Goal: Task Accomplishment & Management: Manage account settings

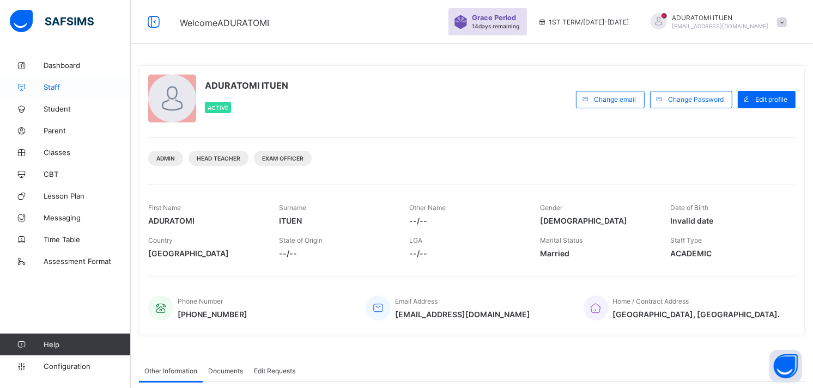
click at [52, 86] on span "Staff" at bounding box center [87, 87] width 87 height 9
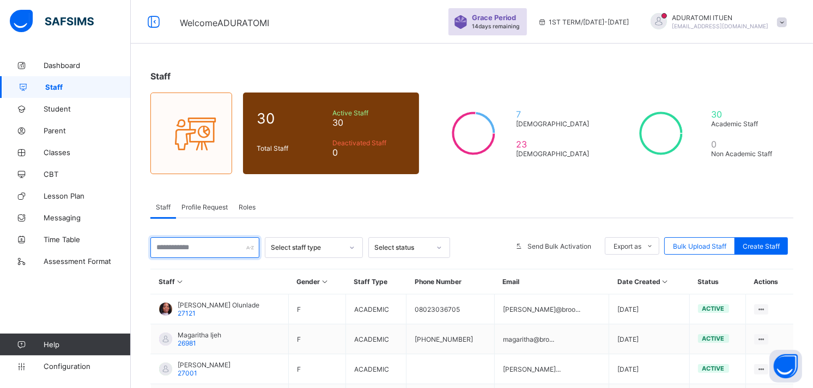
click at [210, 240] on input "text" at bounding box center [204, 248] width 109 height 21
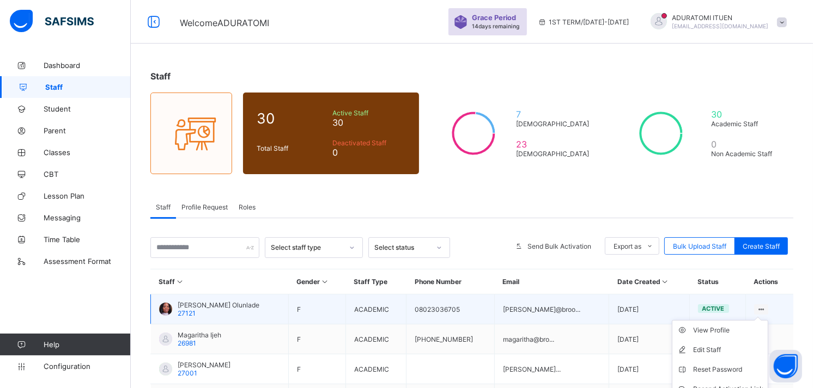
click at [766, 307] on icon at bounding box center [761, 310] width 9 height 8
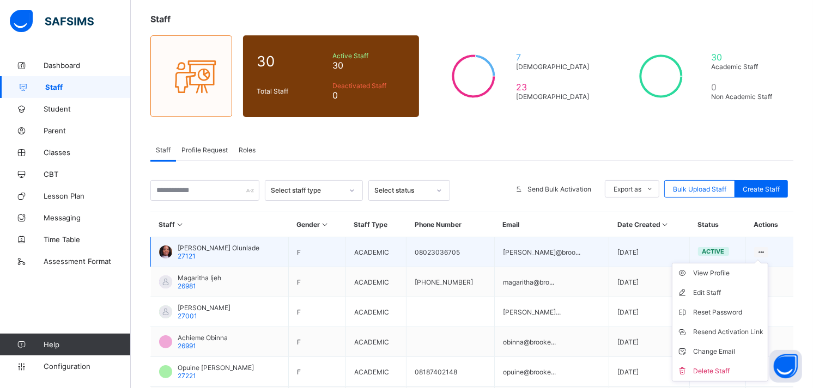
scroll to position [90, 0]
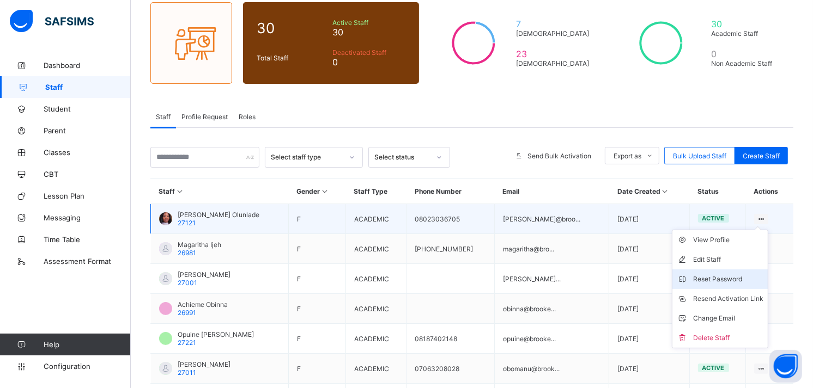
click at [737, 280] on div "Reset Password" at bounding box center [728, 279] width 70 height 11
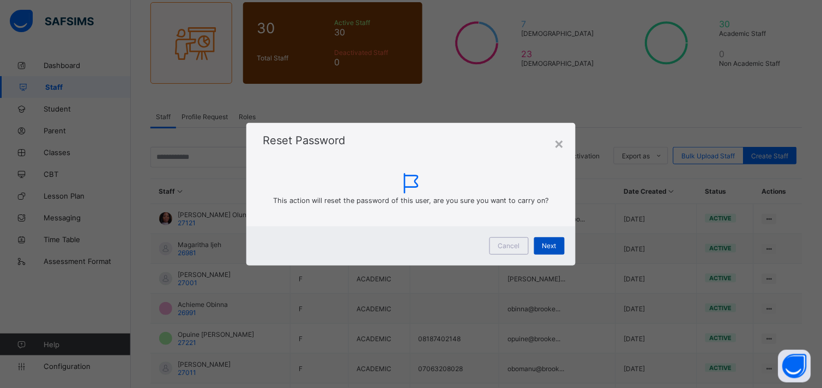
click at [556, 242] on span "Next" at bounding box center [549, 246] width 14 height 8
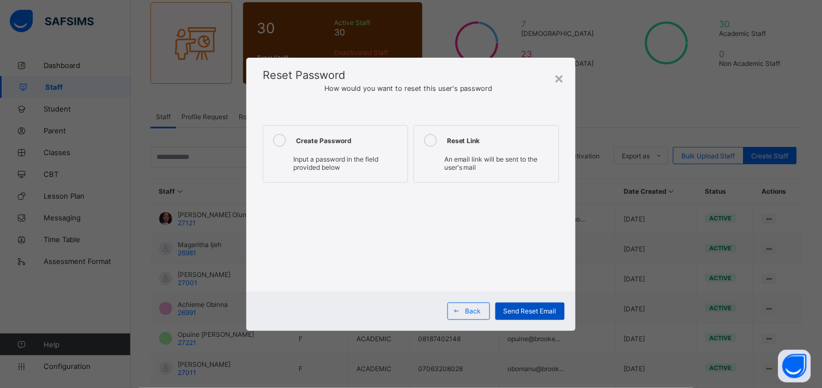
click at [508, 307] on span "Send Reset Email" at bounding box center [529, 311] width 53 height 8
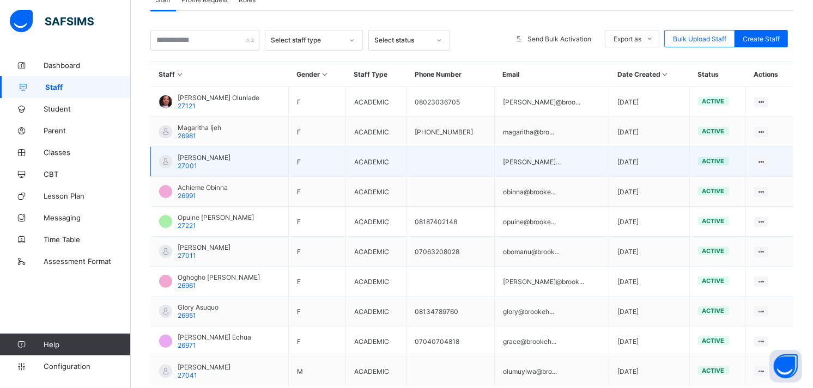
scroll to position [208, 0]
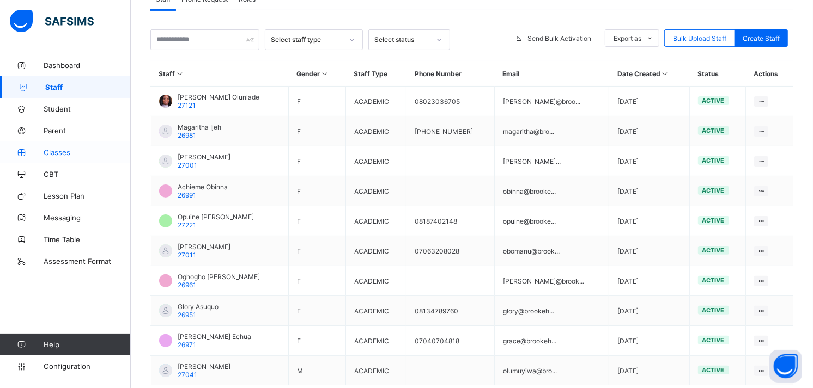
click at [63, 149] on span "Classes" at bounding box center [87, 152] width 87 height 9
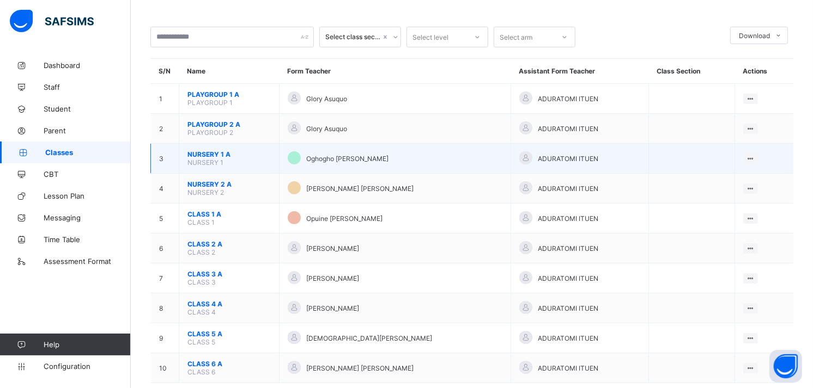
scroll to position [60, 0]
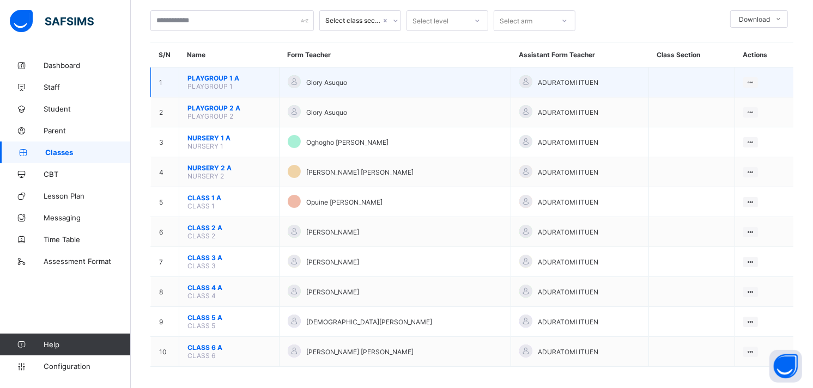
click at [205, 77] on span "PLAYGROUP 1 A" at bounding box center [228, 78] width 83 height 8
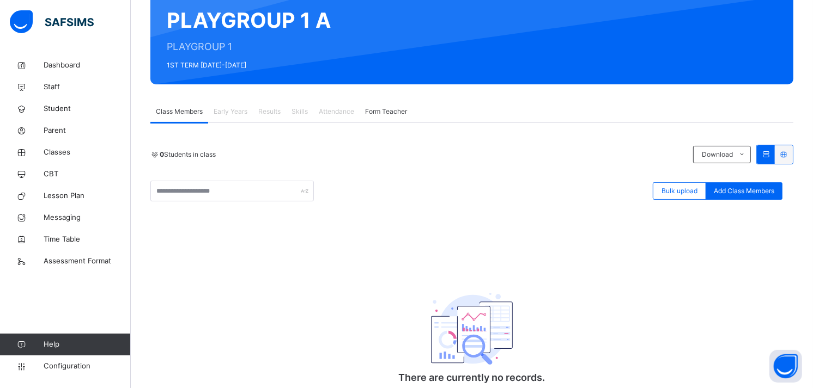
scroll to position [144, 0]
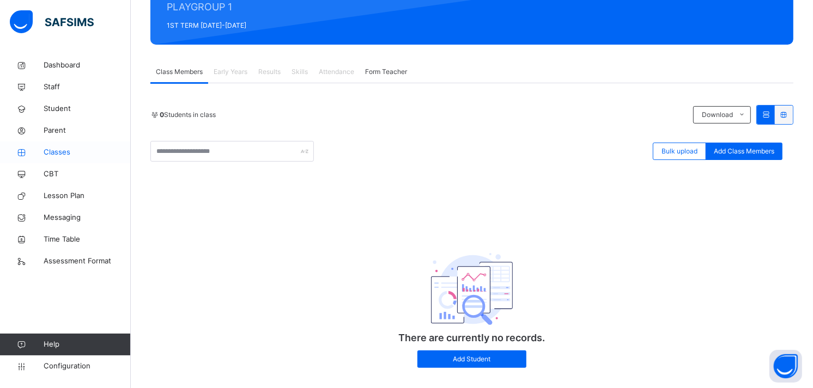
click at [46, 155] on span "Classes" at bounding box center [87, 152] width 87 height 11
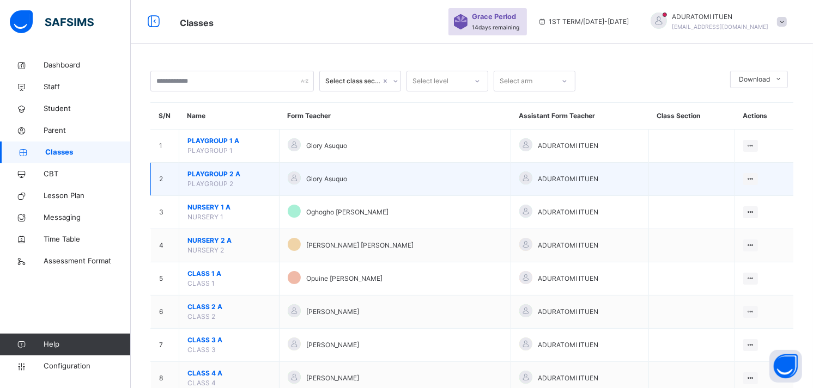
click at [197, 175] on span "PLAYGROUP 2 A" at bounding box center [228, 174] width 83 height 10
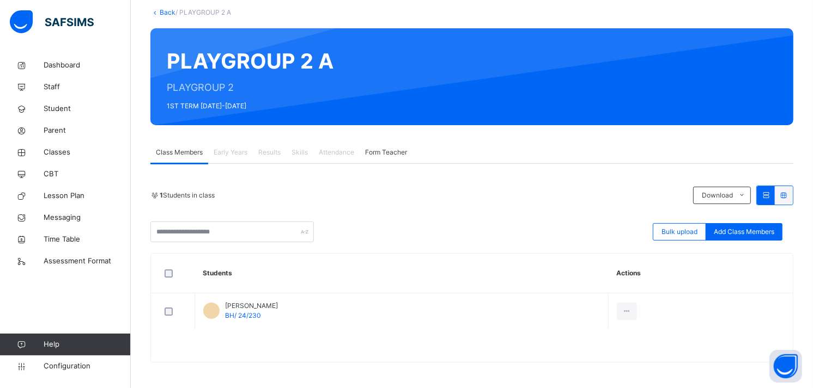
scroll to position [64, 0]
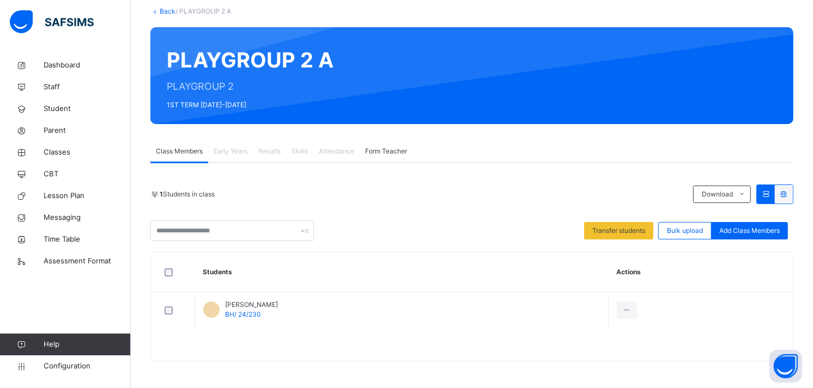
click at [788, 194] on icon at bounding box center [783, 194] width 9 height 8
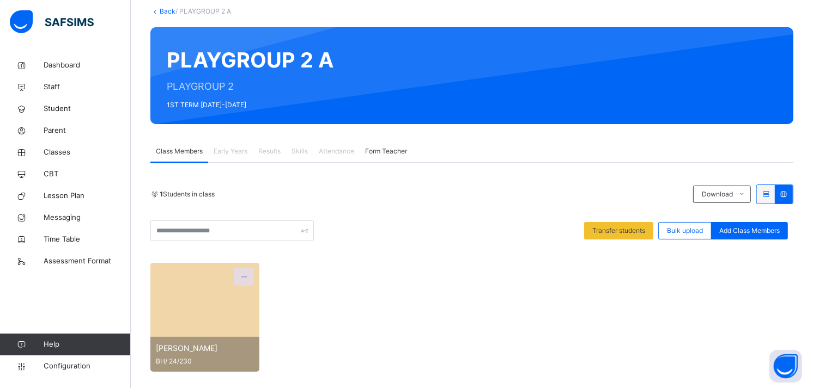
click at [242, 276] on icon at bounding box center [243, 277] width 9 height 10
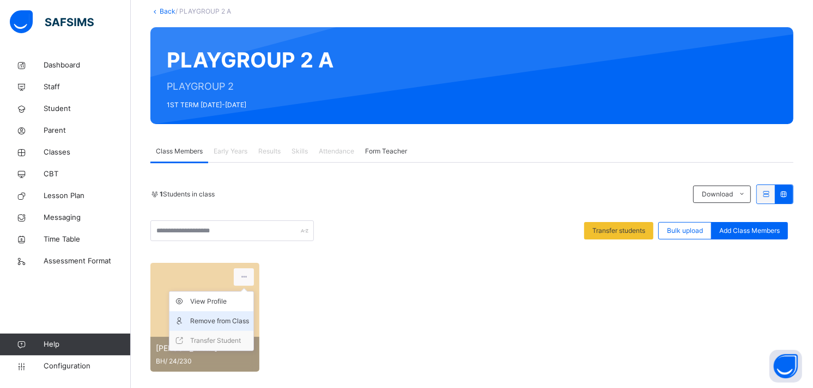
click at [217, 318] on div "Remove from Class" at bounding box center [219, 321] width 59 height 11
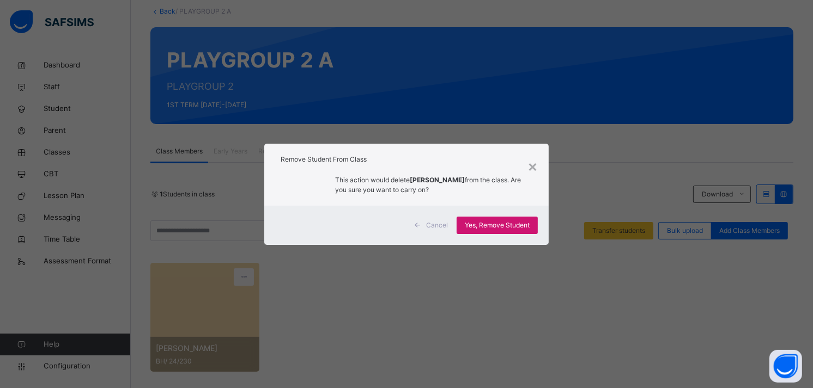
click at [497, 231] on div "Yes, Remove Student" at bounding box center [497, 225] width 81 height 17
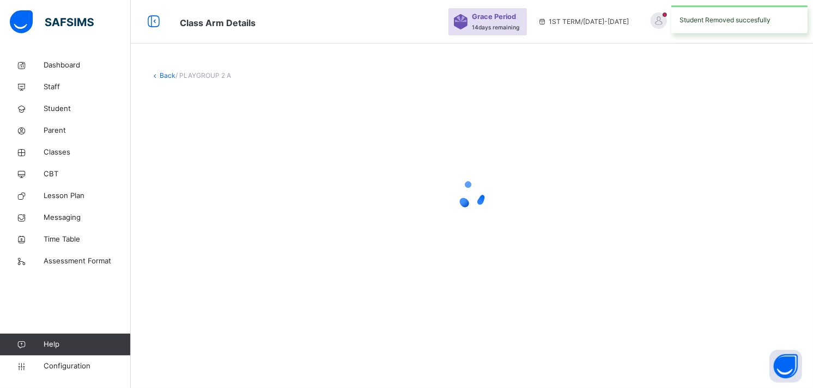
scroll to position [0, 0]
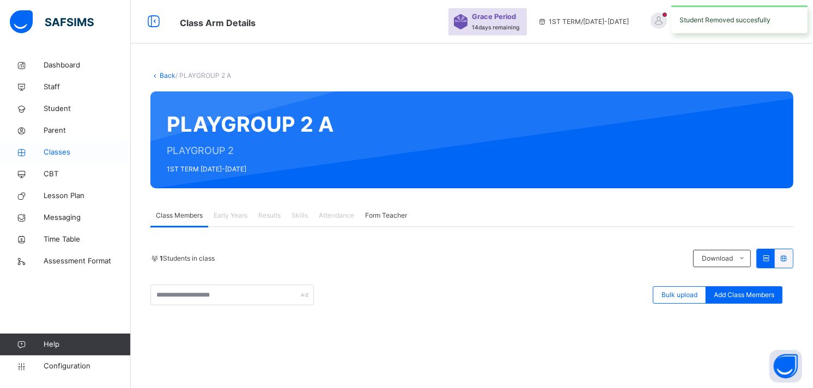
click at [57, 151] on span "Classes" at bounding box center [87, 152] width 87 height 11
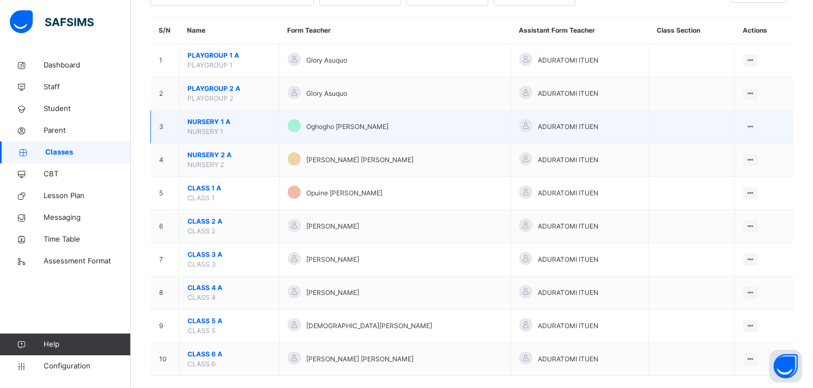
scroll to position [101, 0]
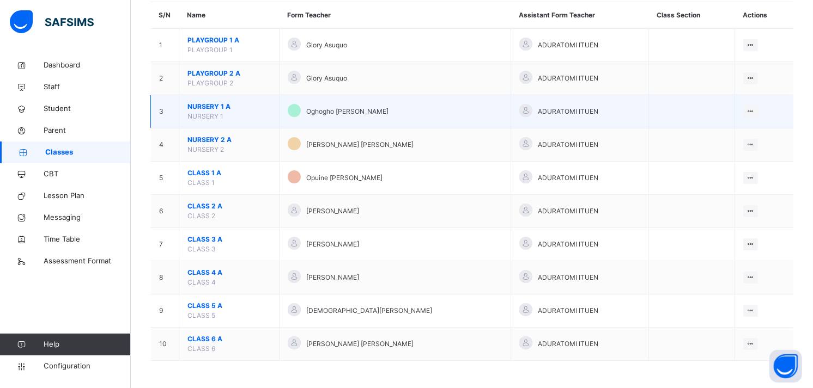
click at [211, 111] on td "NURSERY 1 A NURSERY 1" at bounding box center [229, 111] width 100 height 33
click at [209, 102] on span "NURSERY 1 A" at bounding box center [228, 107] width 83 height 10
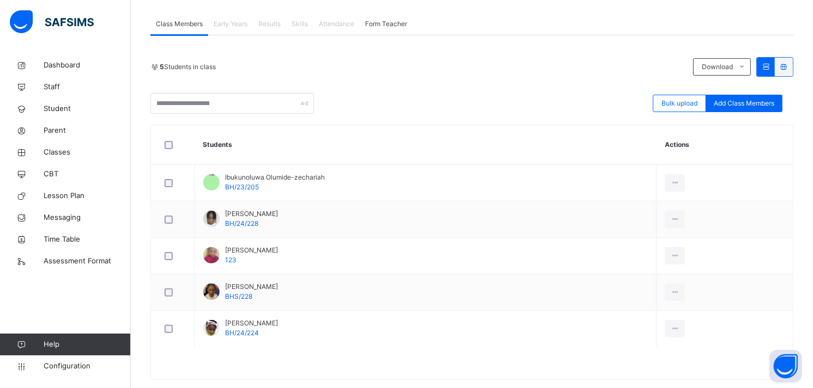
scroll to position [211, 0]
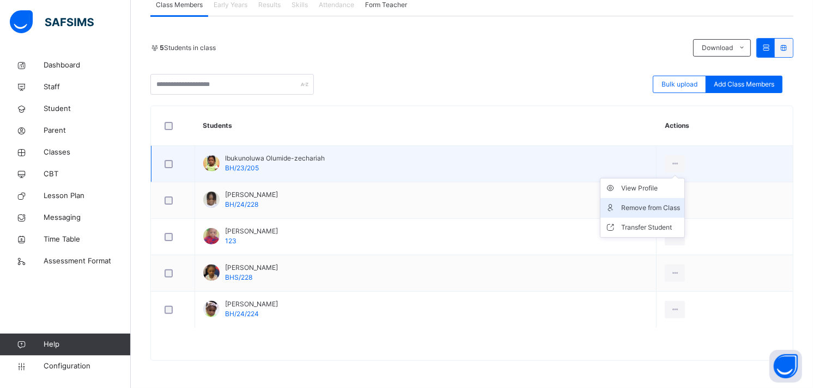
click at [651, 203] on div "Remove from Class" at bounding box center [650, 208] width 59 height 11
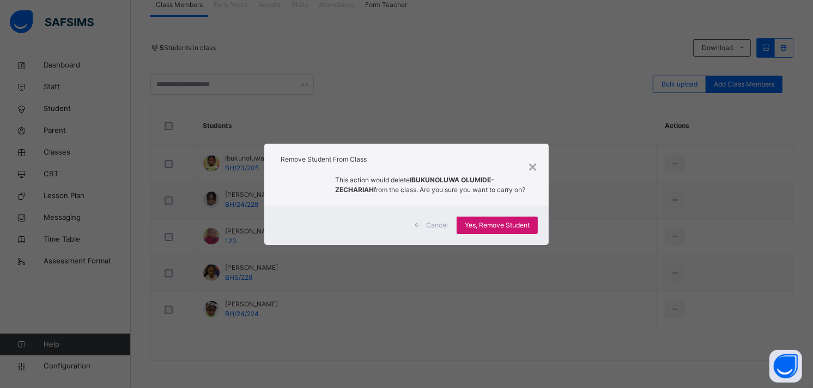
click at [474, 224] on span "Yes, Remove Student" at bounding box center [497, 226] width 65 height 10
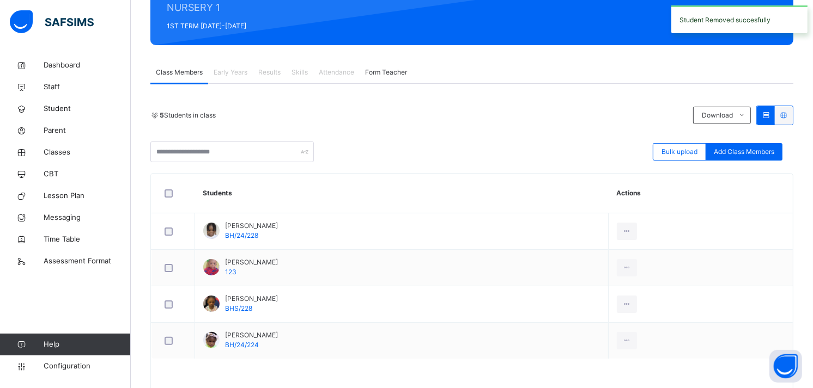
scroll to position [174, 0]
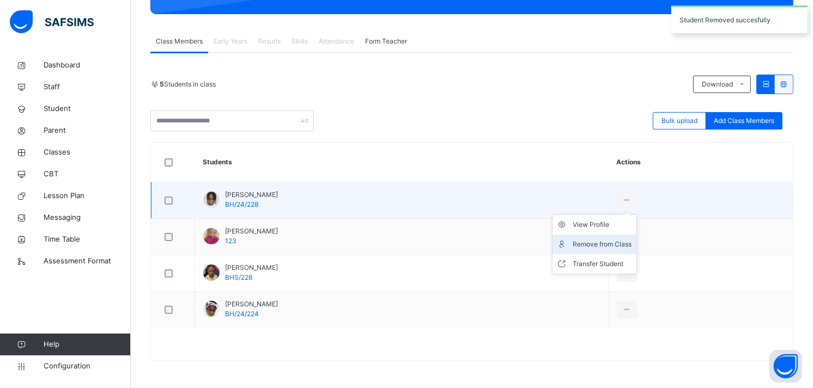
click at [632, 239] on div "Remove from Class" at bounding box center [602, 244] width 59 height 11
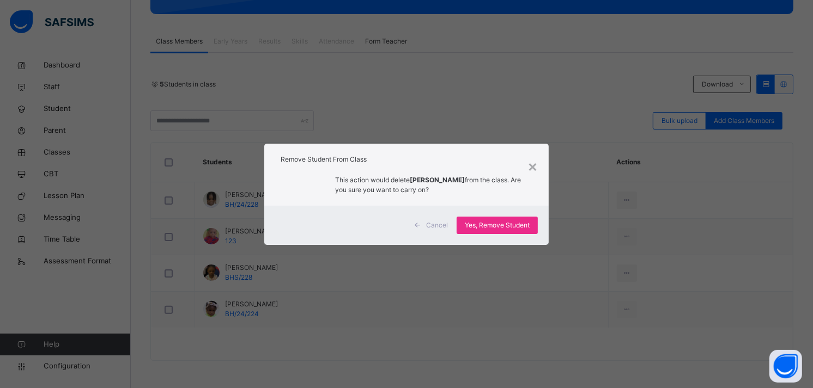
click at [492, 235] on div "Cancel Yes, Remove Student" at bounding box center [406, 225] width 284 height 39
click at [491, 218] on div "Yes, Remove Student" at bounding box center [497, 225] width 81 height 17
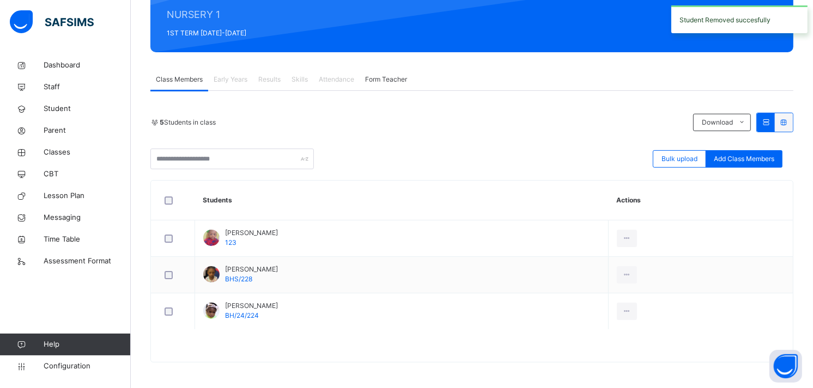
scroll to position [138, 0]
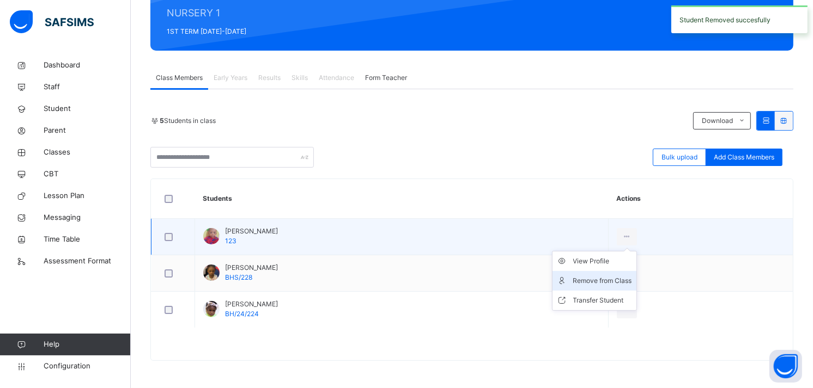
click at [609, 282] on div "Remove from Class" at bounding box center [602, 281] width 59 height 11
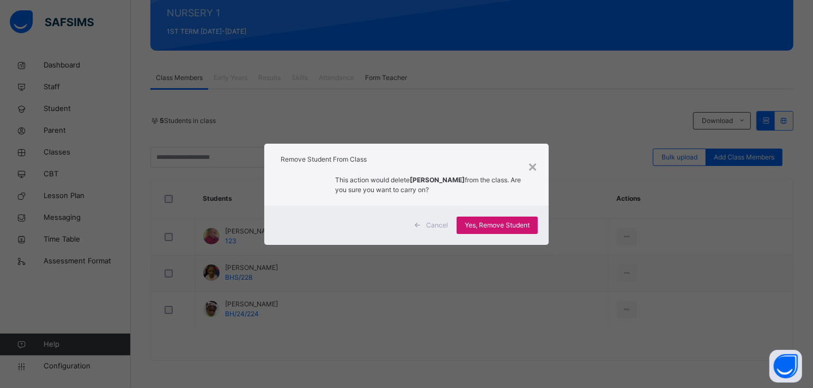
click at [494, 221] on span "Yes, Remove Student" at bounding box center [497, 226] width 65 height 10
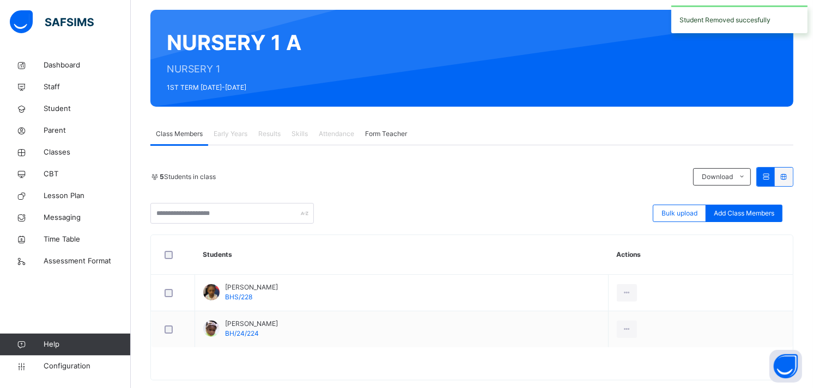
scroll to position [101, 0]
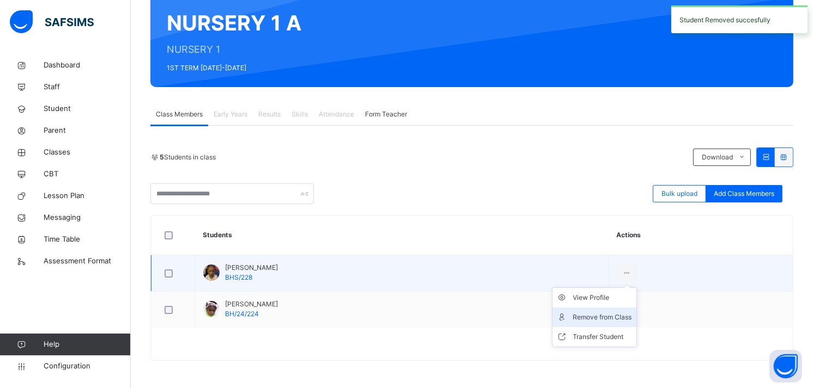
click at [630, 318] on div "Remove from Class" at bounding box center [602, 317] width 59 height 11
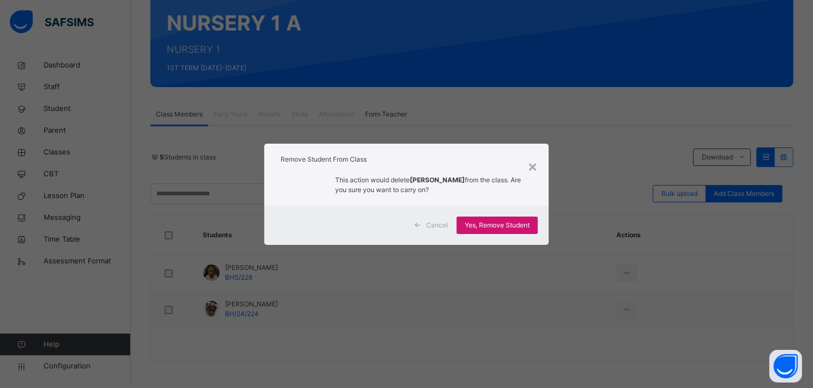
click at [509, 220] on div "Yes, Remove Student" at bounding box center [497, 225] width 81 height 17
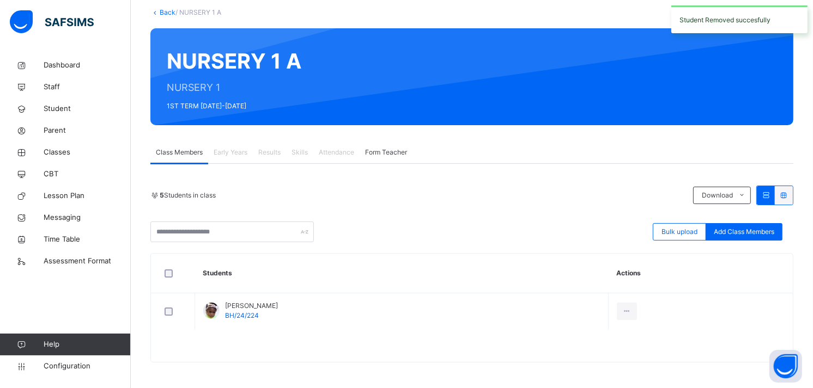
scroll to position [64, 0]
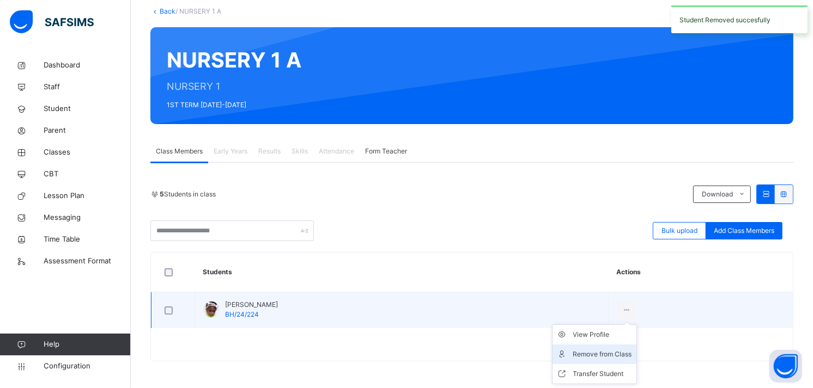
click at [580, 353] on div "Remove from Class" at bounding box center [602, 354] width 59 height 11
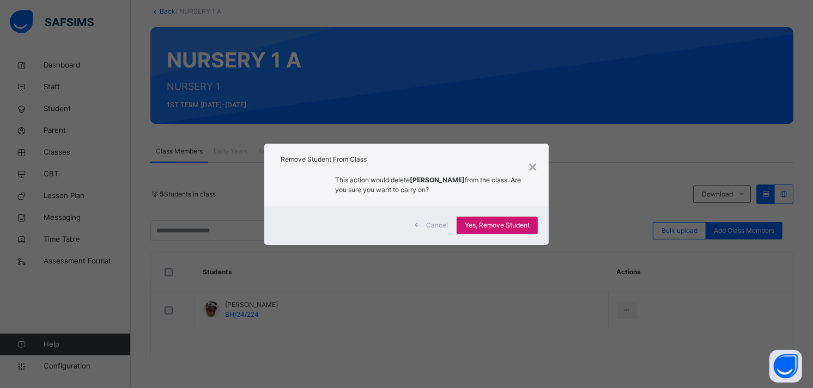
click at [496, 224] on span "Yes, Remove Student" at bounding box center [497, 226] width 65 height 10
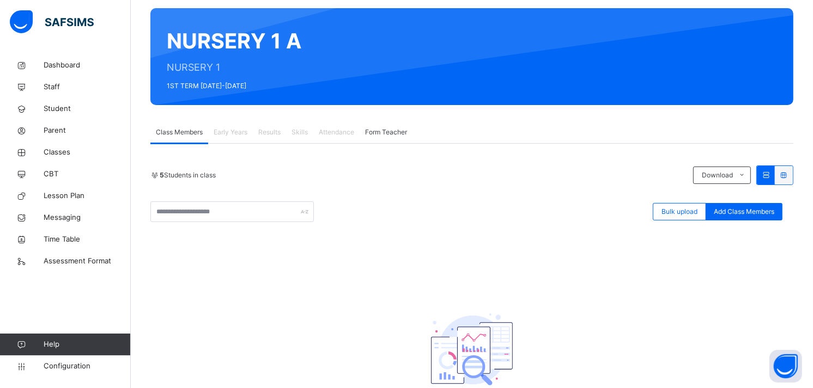
scroll to position [115, 0]
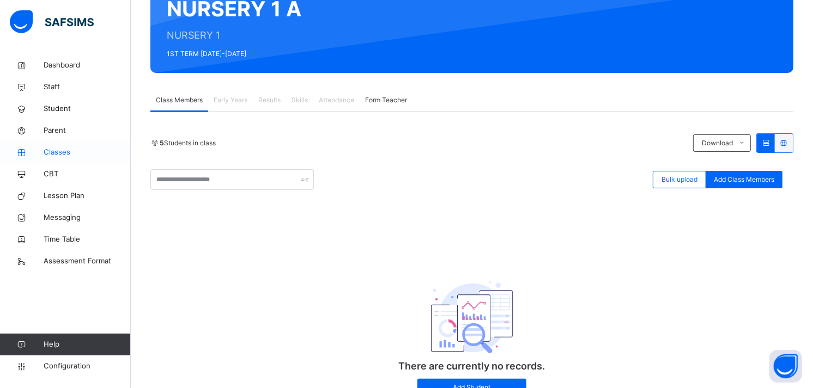
click at [53, 144] on link "Classes" at bounding box center [65, 153] width 131 height 22
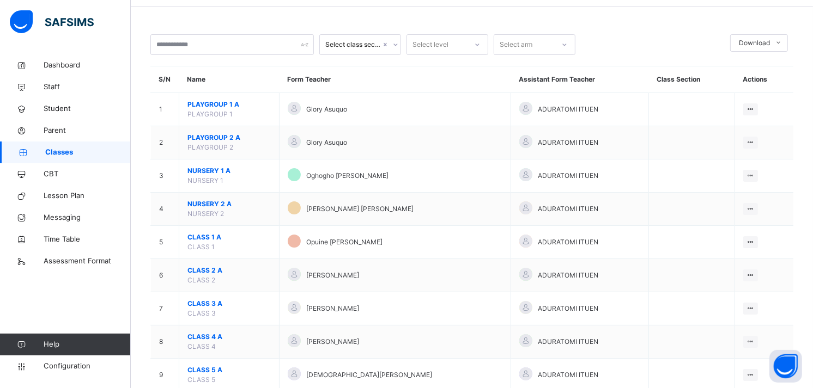
scroll to position [37, 0]
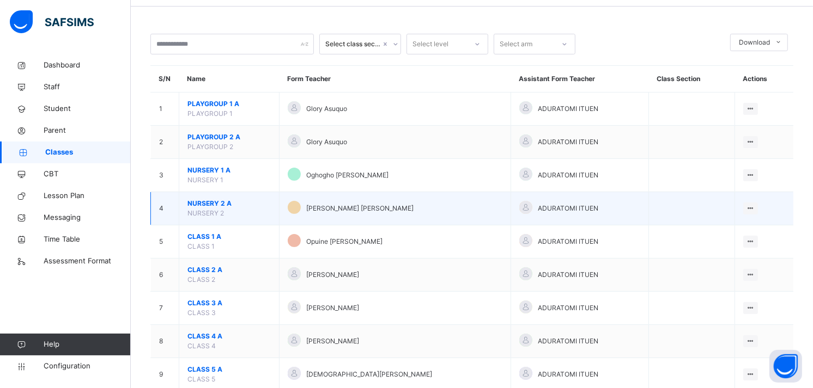
click at [205, 202] on span "NURSERY 2 A" at bounding box center [228, 204] width 83 height 10
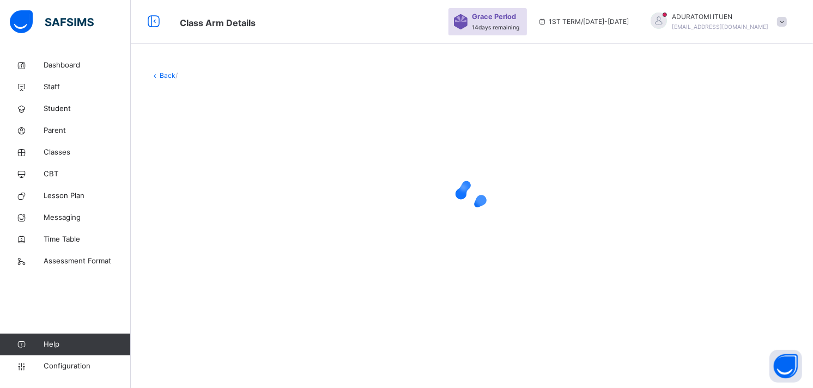
click at [205, 202] on div at bounding box center [471, 195] width 643 height 44
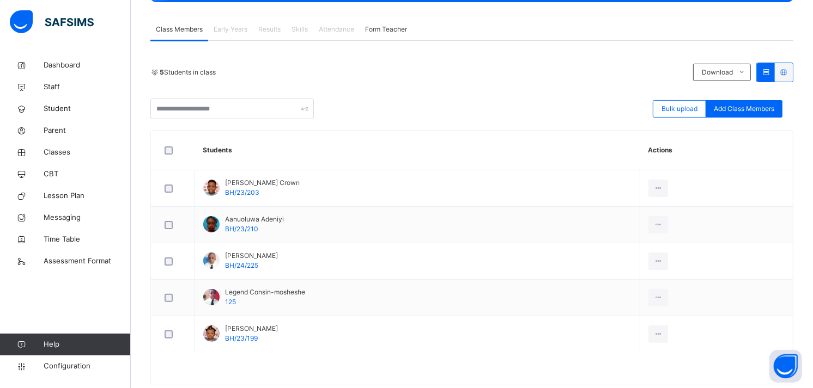
scroll to position [211, 0]
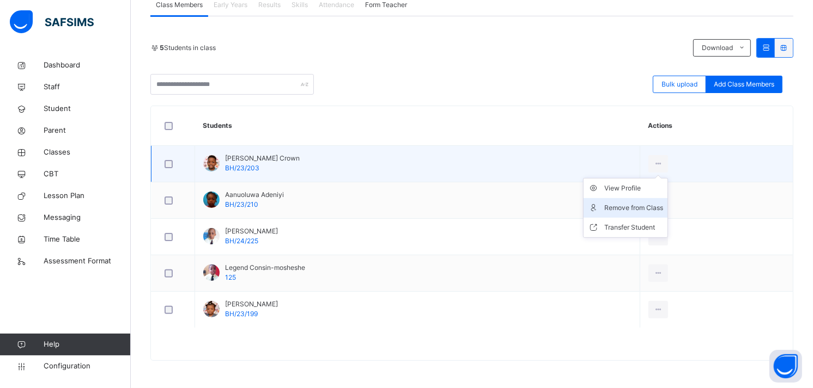
click at [642, 203] on div "Remove from Class" at bounding box center [633, 208] width 59 height 11
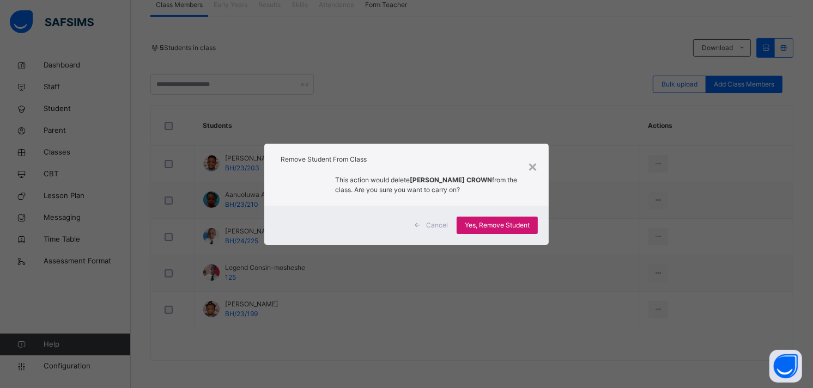
click at [482, 221] on span "Yes, Remove Student" at bounding box center [497, 226] width 65 height 10
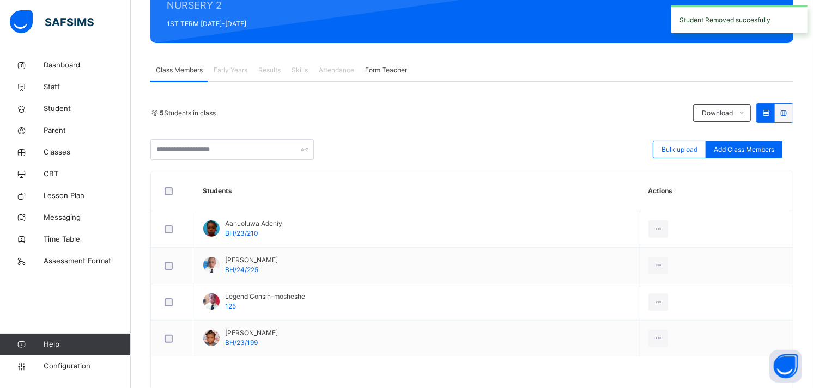
scroll to position [149, 0]
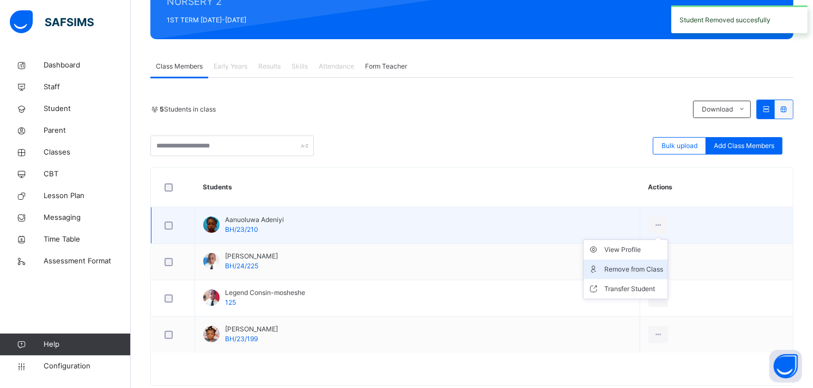
click at [648, 263] on li "Remove from Class" at bounding box center [625, 270] width 84 height 20
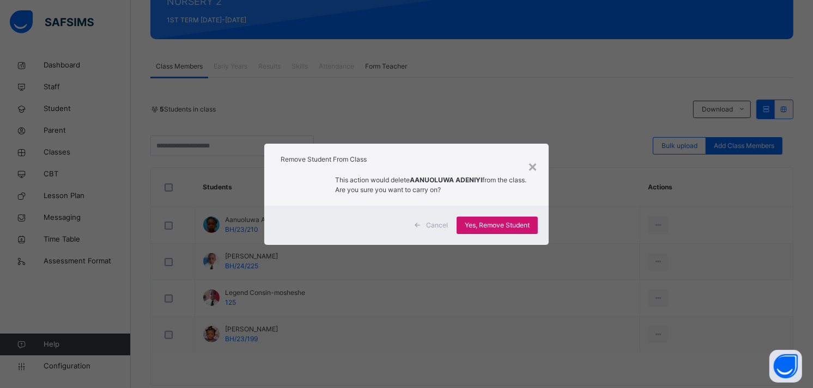
click at [497, 227] on span "Yes, Remove Student" at bounding box center [497, 226] width 65 height 10
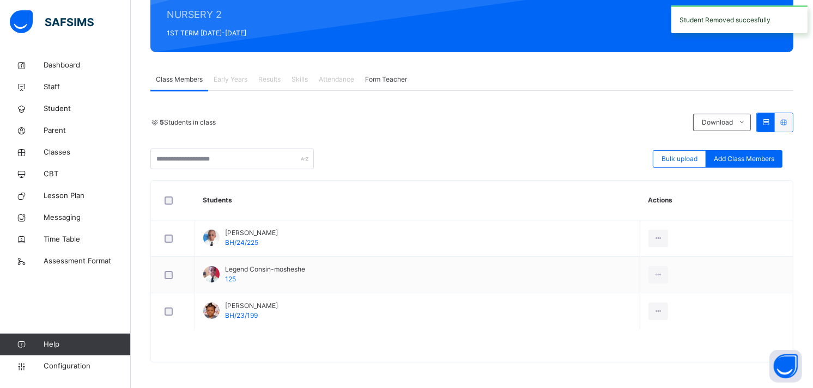
scroll to position [138, 0]
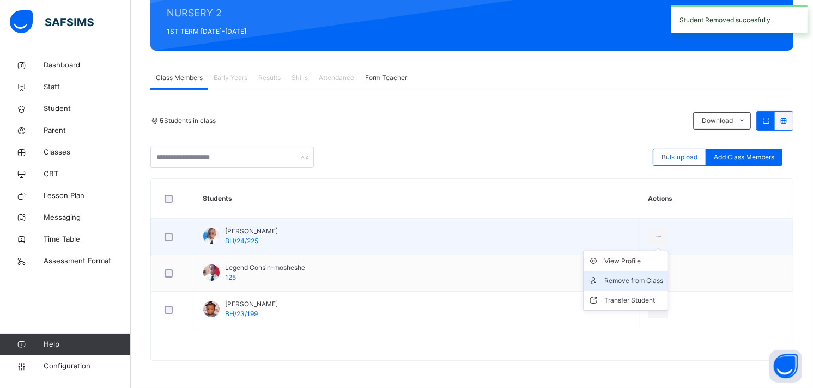
click at [644, 278] on div "Remove from Class" at bounding box center [633, 281] width 59 height 11
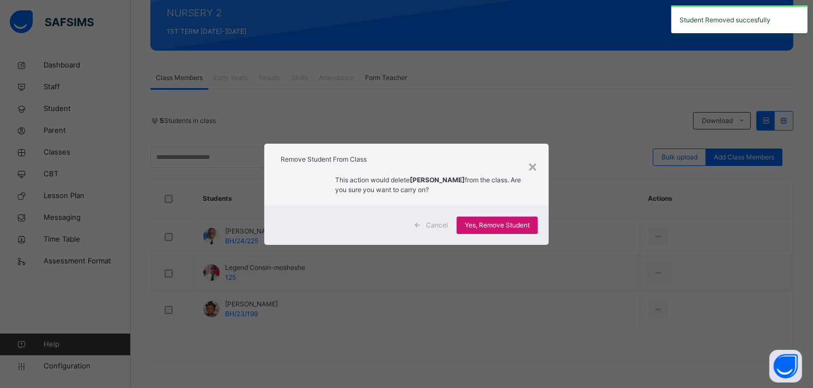
click at [505, 226] on span "Yes, Remove Student" at bounding box center [497, 226] width 65 height 10
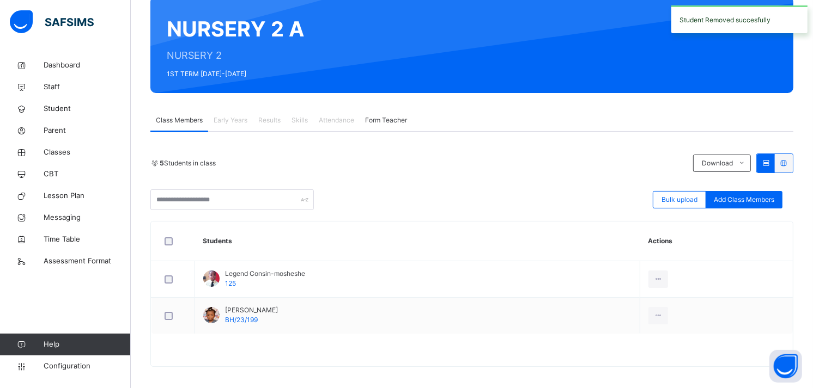
scroll to position [101, 0]
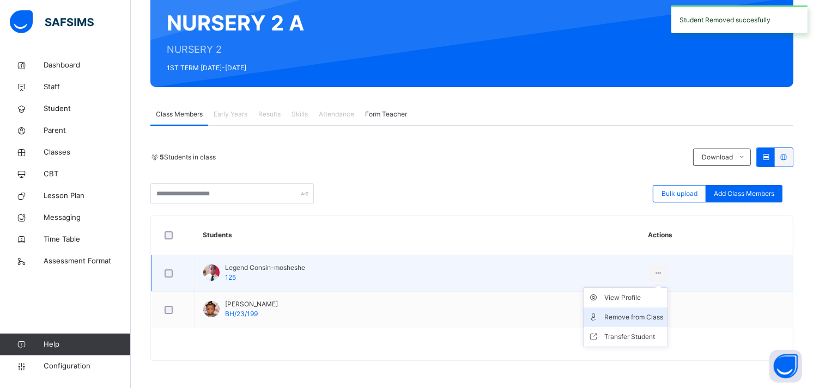
click at [644, 318] on div "Remove from Class" at bounding box center [633, 317] width 59 height 11
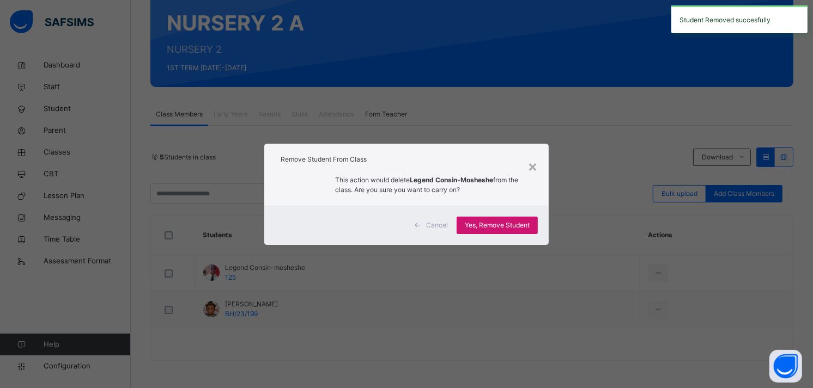
click at [474, 220] on div "Yes, Remove Student" at bounding box center [497, 225] width 81 height 17
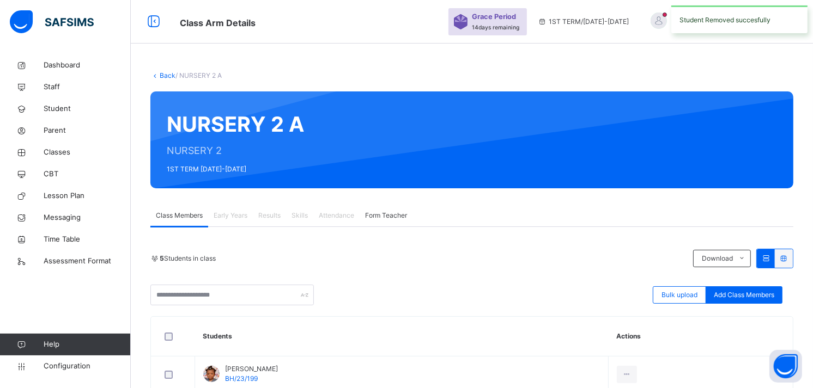
scroll to position [64, 0]
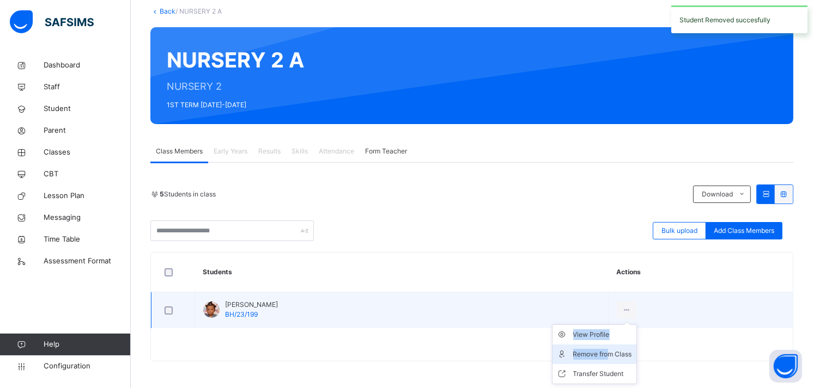
drag, startPoint x: 654, startPoint y: 308, endPoint x: 634, endPoint y: 360, distance: 54.8
click at [634, 319] on div "View Profile Remove from Class Transfer Student" at bounding box center [627, 310] width 20 height 17
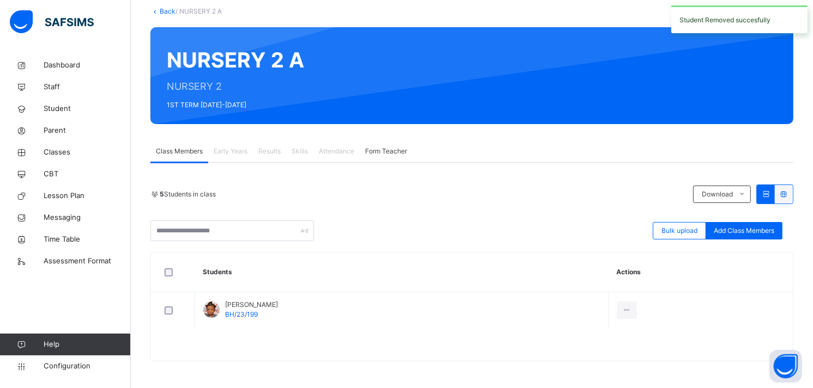
drag, startPoint x: 634, startPoint y: 360, endPoint x: 630, endPoint y: 351, distance: 9.7
click at [0, 0] on div "Remove from Class" at bounding box center [0, 0] width 0 height 0
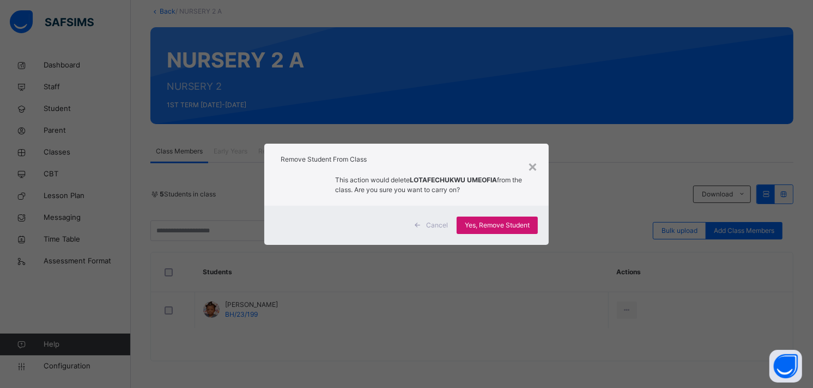
click at [524, 221] on span "Yes, Remove Student" at bounding box center [497, 226] width 65 height 10
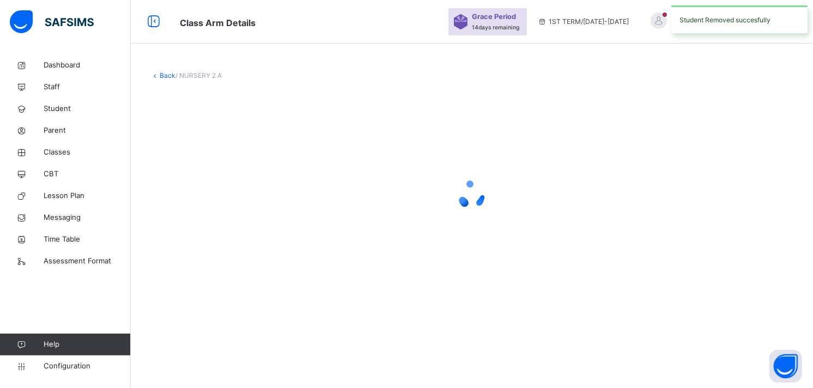
scroll to position [0, 0]
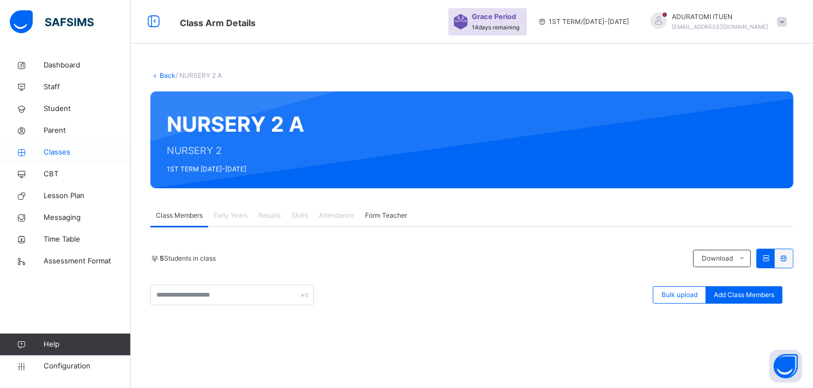
click at [62, 151] on span "Classes" at bounding box center [87, 152] width 87 height 11
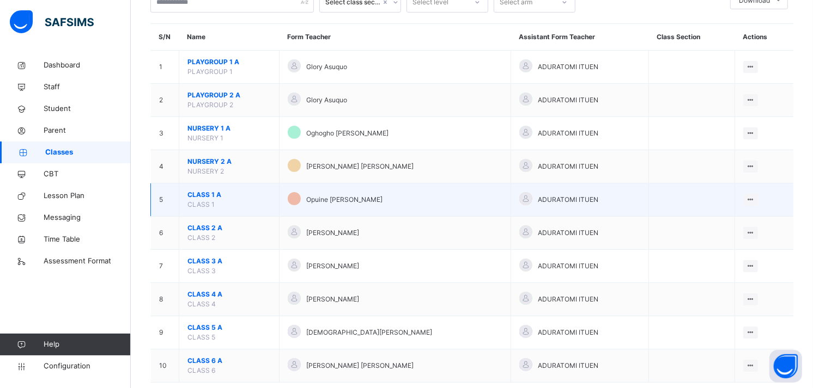
scroll to position [101, 0]
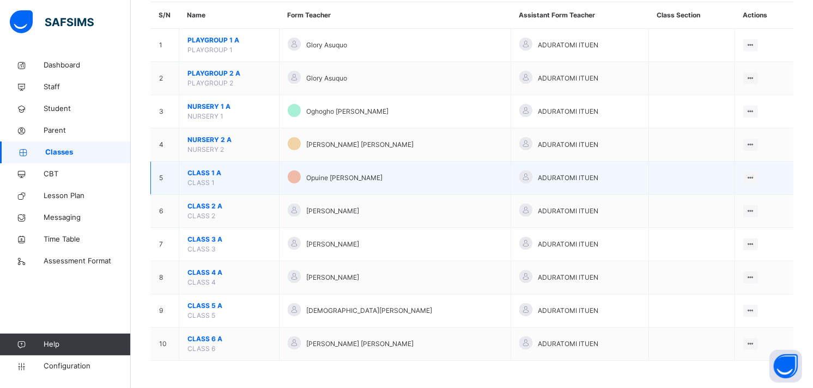
click at [209, 172] on span "CLASS 1 A" at bounding box center [228, 173] width 83 height 10
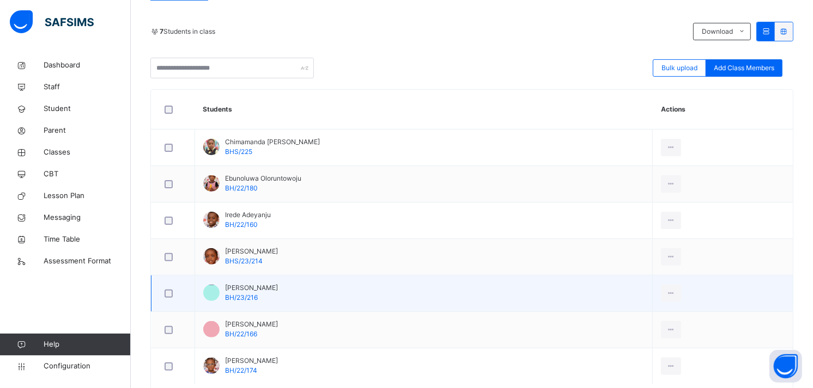
scroll to position [228, 0]
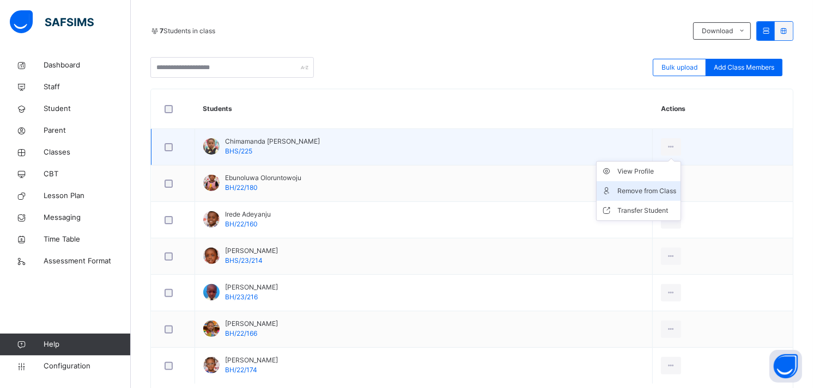
click at [648, 183] on li "Remove from Class" at bounding box center [639, 191] width 84 height 20
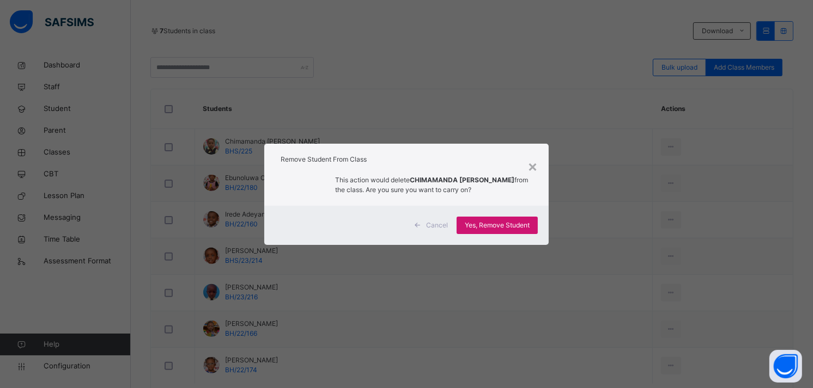
click at [475, 224] on span "Yes, Remove Student" at bounding box center [497, 226] width 65 height 10
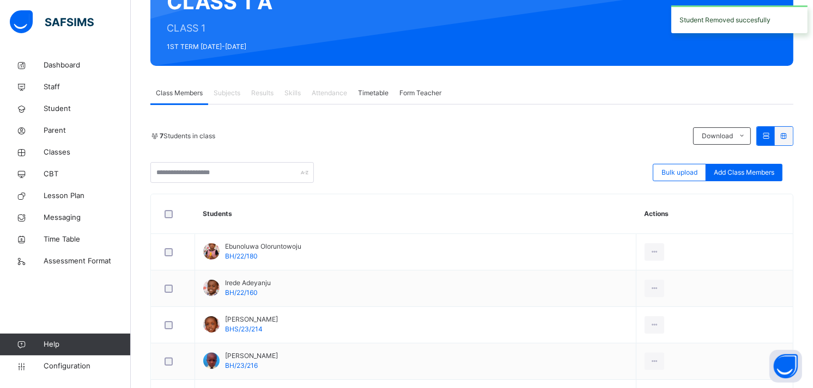
scroll to position [143, 0]
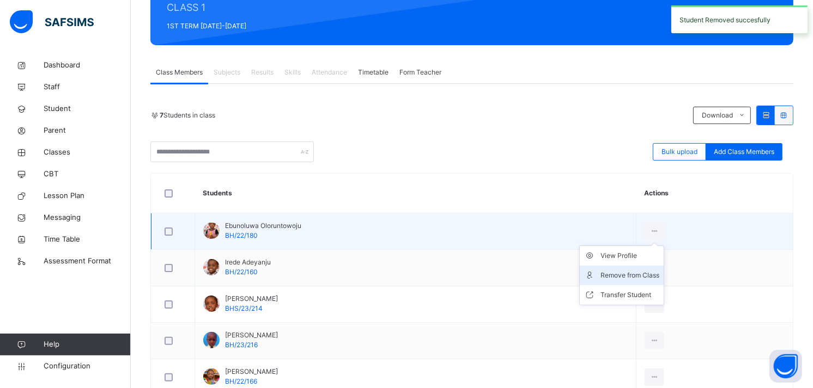
click at [652, 275] on div "Remove from Class" at bounding box center [629, 275] width 59 height 11
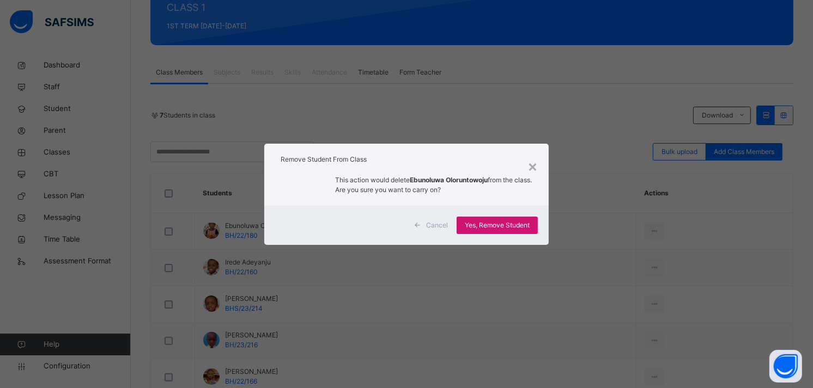
click at [504, 222] on span "Yes, Remove Student" at bounding box center [497, 226] width 65 height 10
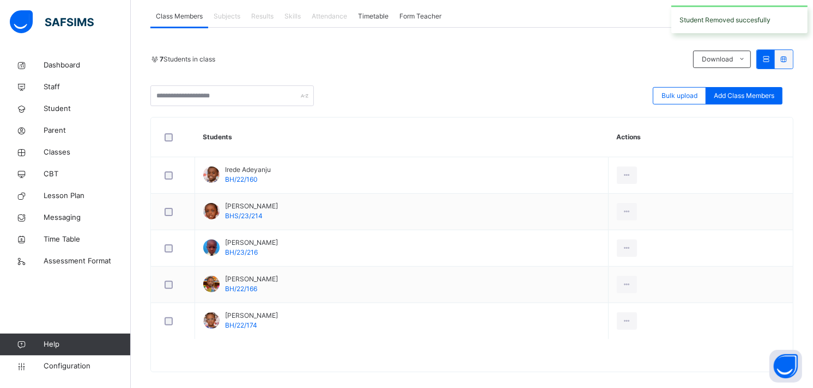
scroll to position [211, 0]
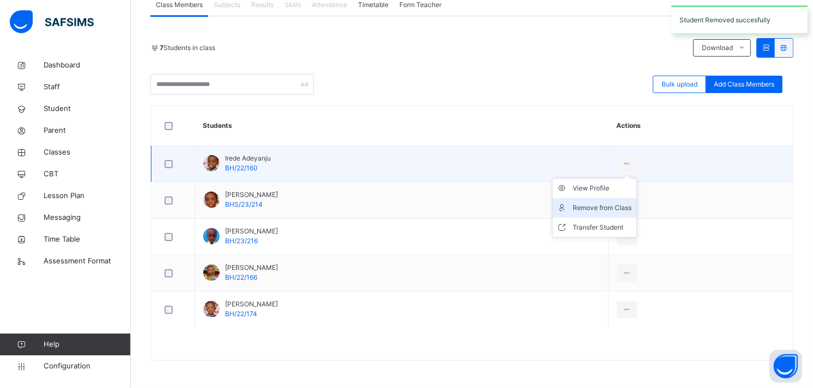
click at [632, 205] on div "Remove from Class" at bounding box center [602, 208] width 59 height 11
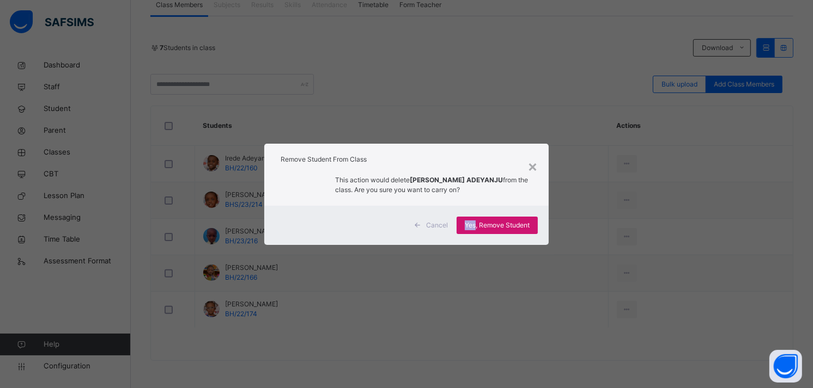
click at [476, 221] on div "Cancel Yes, Remove Student" at bounding box center [406, 225] width 284 height 39
click at [476, 221] on span "Yes, Remove Student" at bounding box center [497, 226] width 65 height 10
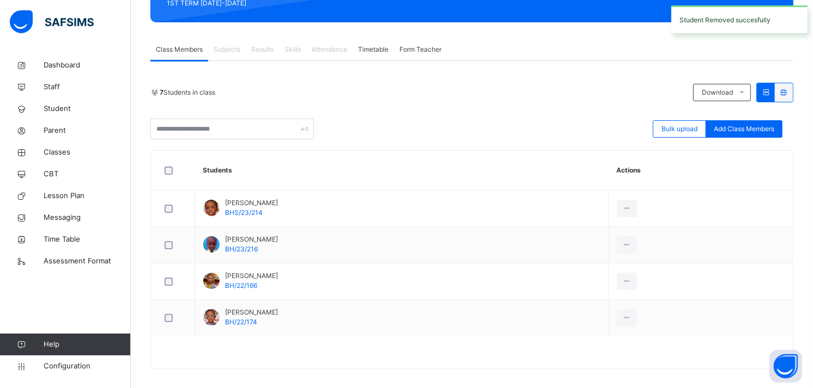
scroll to position [174, 0]
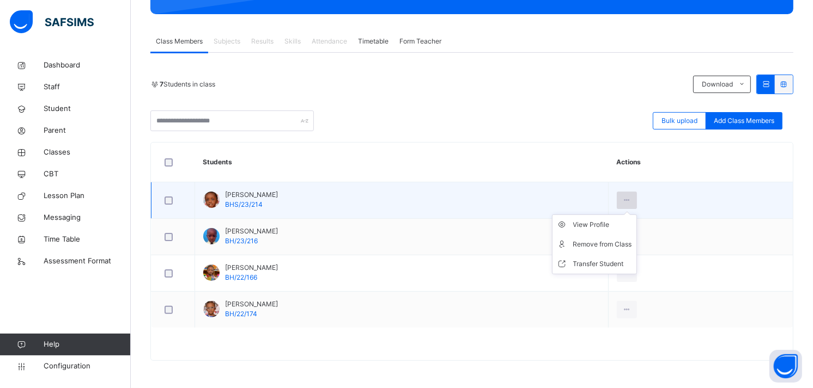
click at [631, 198] on icon at bounding box center [626, 201] width 9 height 10
click at [628, 244] on div "Remove from Class" at bounding box center [602, 244] width 59 height 11
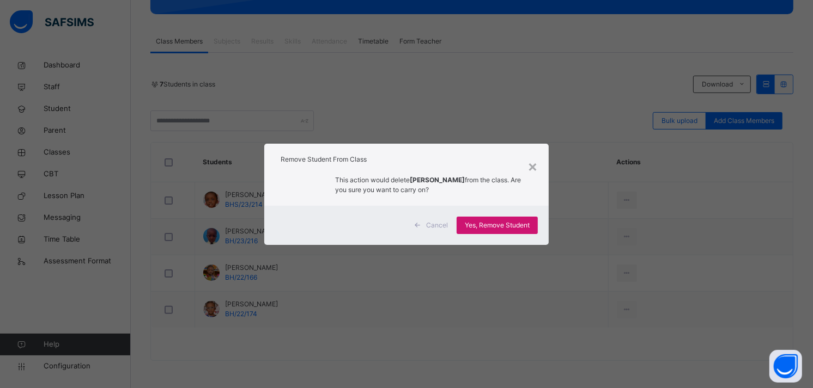
click at [488, 229] on span "Yes, Remove Student" at bounding box center [497, 226] width 65 height 10
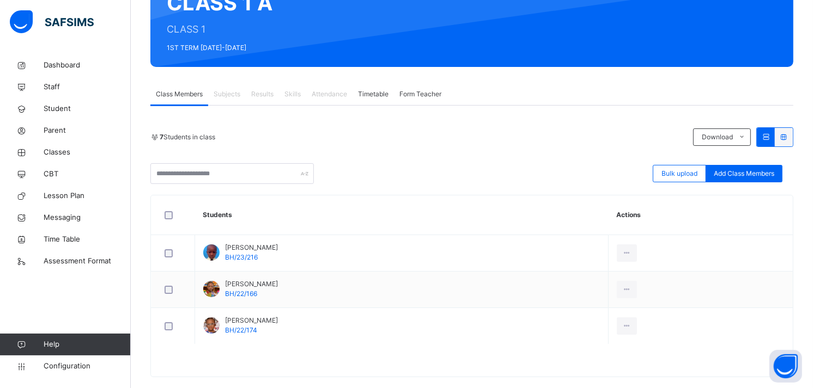
scroll to position [138, 0]
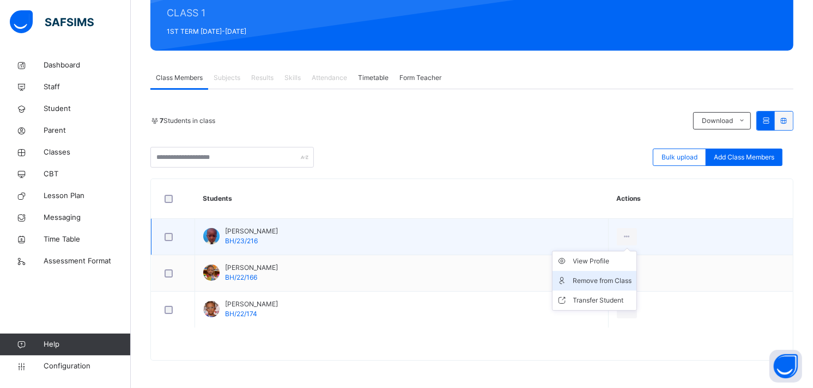
click at [632, 282] on div "Remove from Class" at bounding box center [602, 281] width 59 height 11
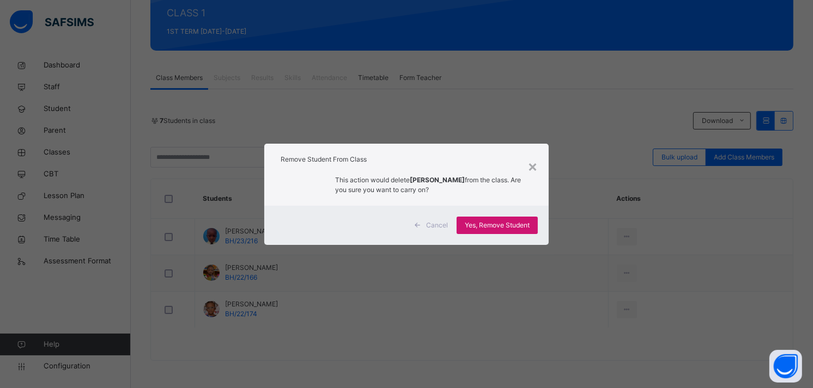
click at [495, 232] on div "Yes, Remove Student" at bounding box center [497, 225] width 81 height 17
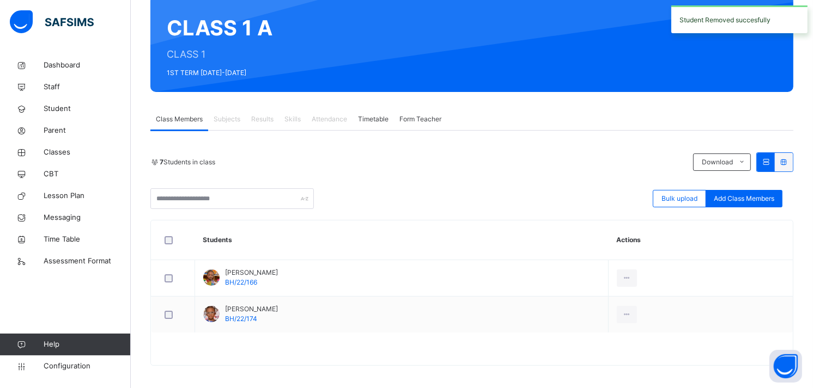
scroll to position [101, 0]
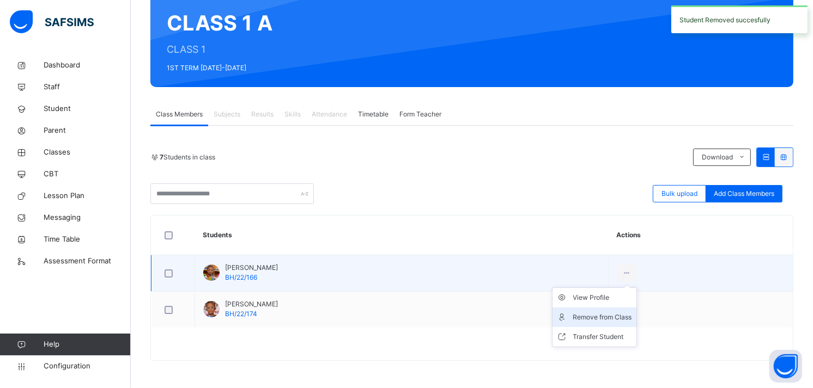
click at [632, 313] on div "Remove from Class" at bounding box center [602, 317] width 59 height 11
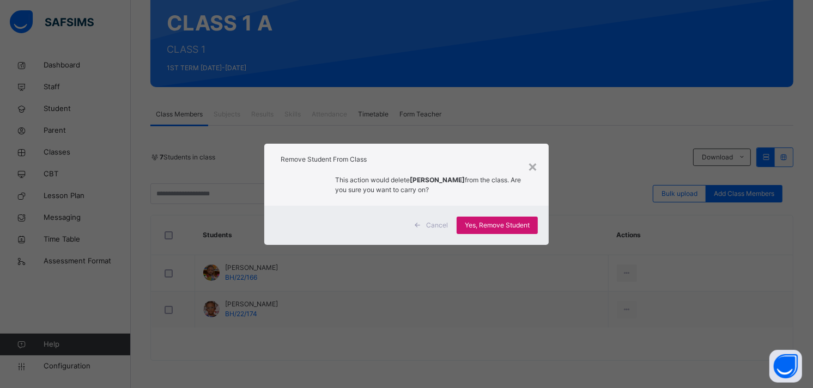
click at [510, 221] on span "Yes, Remove Student" at bounding box center [497, 226] width 65 height 10
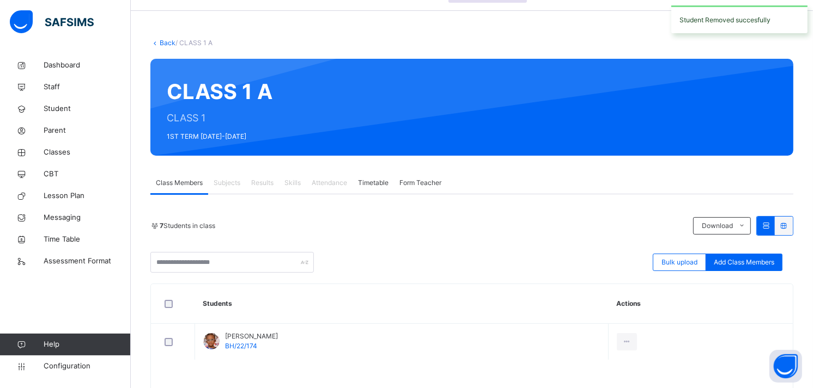
scroll to position [64, 0]
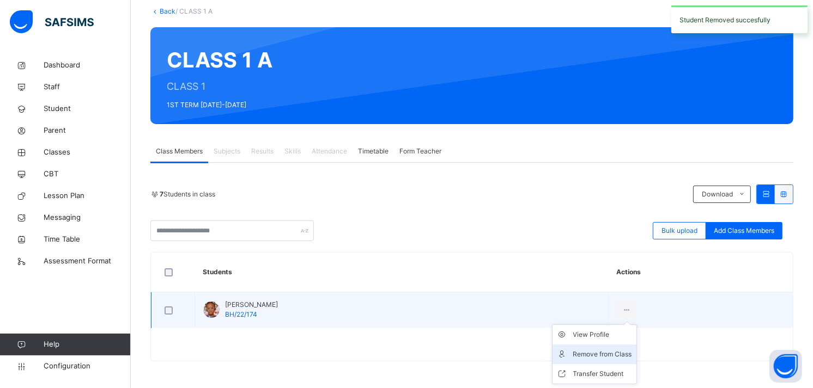
click at [632, 353] on div "Remove from Class" at bounding box center [602, 354] width 59 height 11
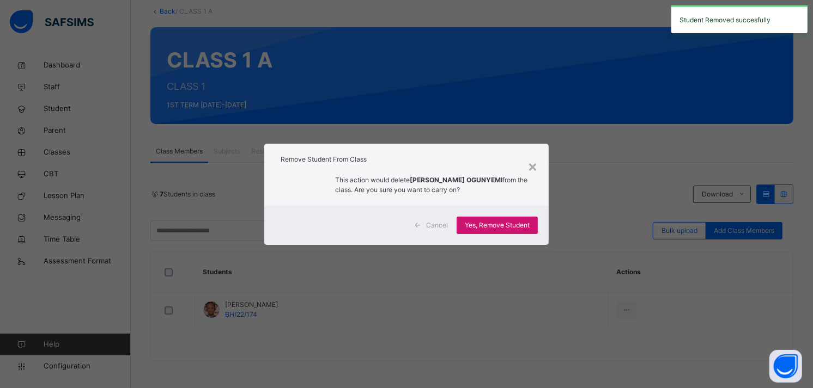
click at [507, 217] on div "Yes, Remove Student" at bounding box center [497, 225] width 81 height 17
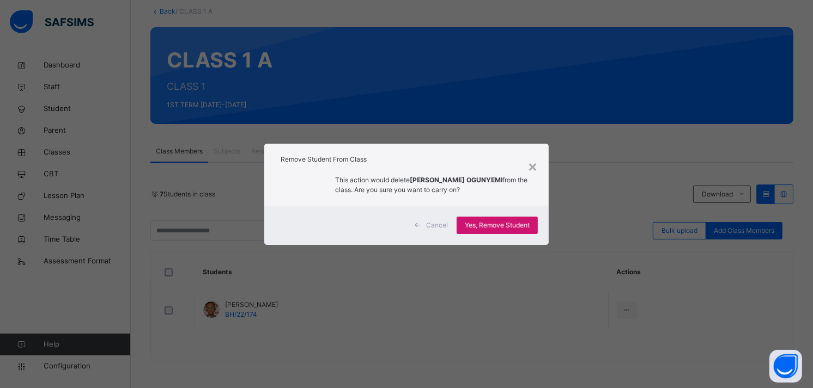
scroll to position [0, 0]
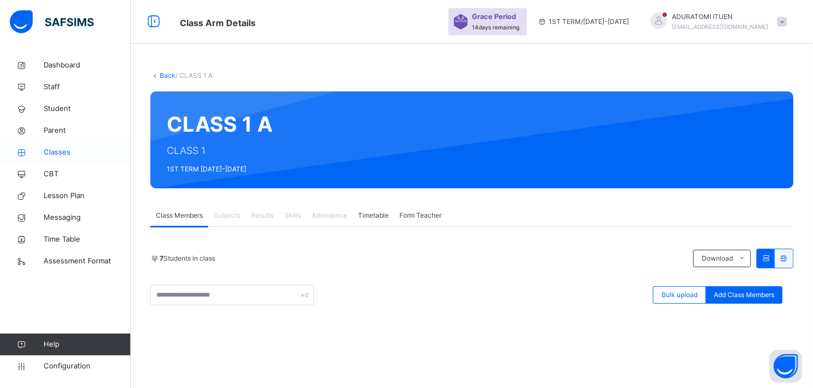
click at [51, 146] on link "Classes" at bounding box center [65, 153] width 131 height 22
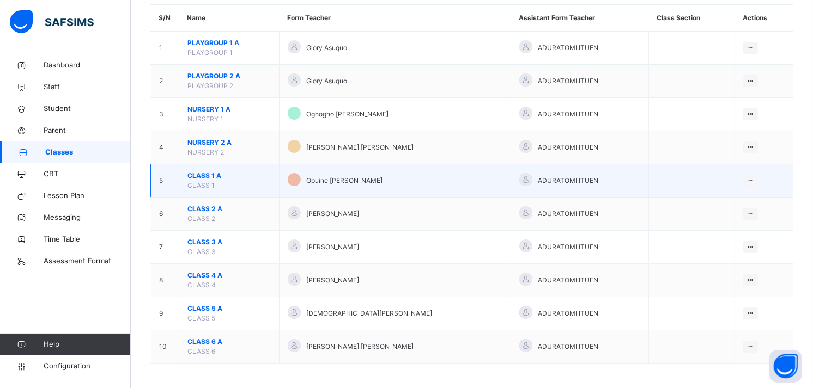
scroll to position [100, 0]
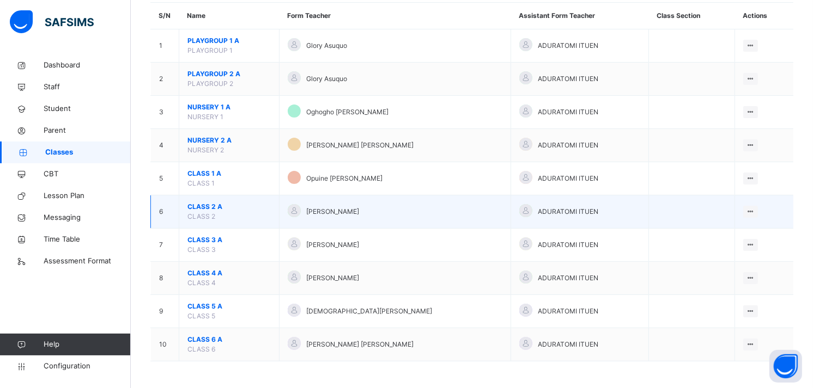
click at [196, 204] on span "CLASS 2 A" at bounding box center [228, 207] width 83 height 10
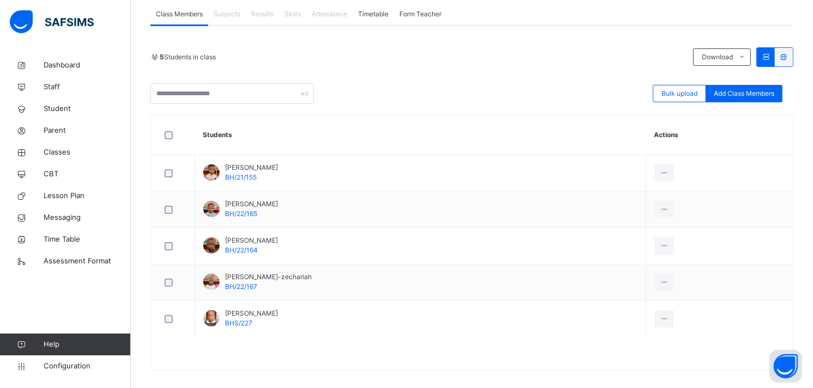
scroll to position [211, 0]
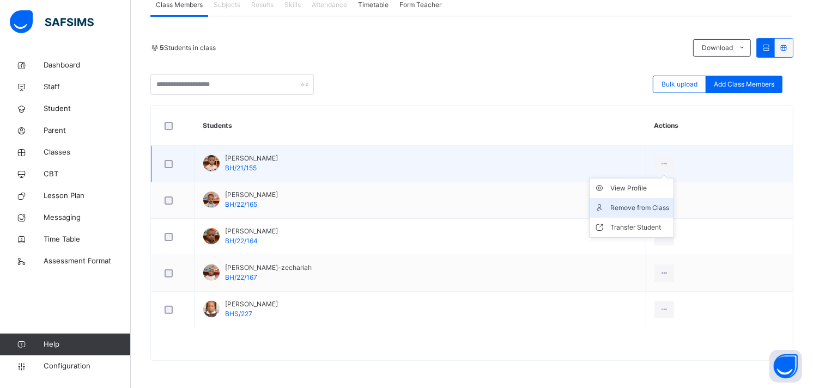
click at [653, 206] on div "Remove from Class" at bounding box center [639, 208] width 59 height 11
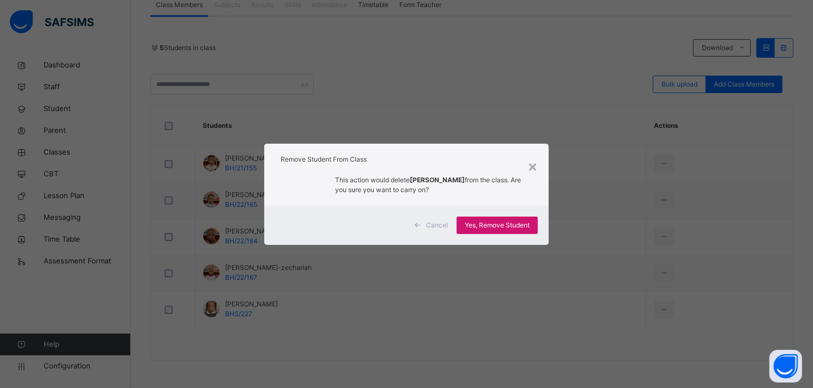
click at [483, 226] on span "Yes, Remove Student" at bounding box center [497, 226] width 65 height 10
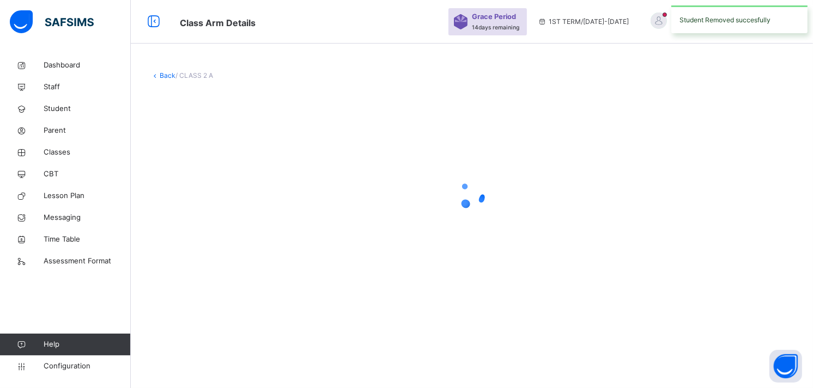
scroll to position [0, 0]
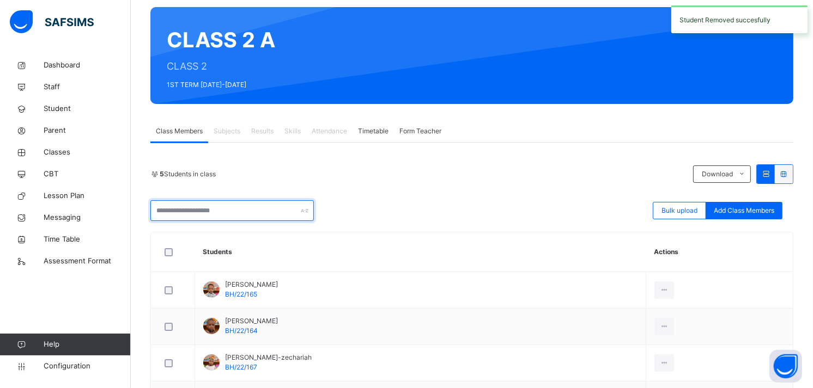
drag, startPoint x: 295, startPoint y: 208, endPoint x: 295, endPoint y: 195, distance: 13.1
click at [295, 208] on div "5 Students in class Download Pdf Report Excel Report Bulk upload Add Class Memb…" at bounding box center [471, 308] width 643 height 287
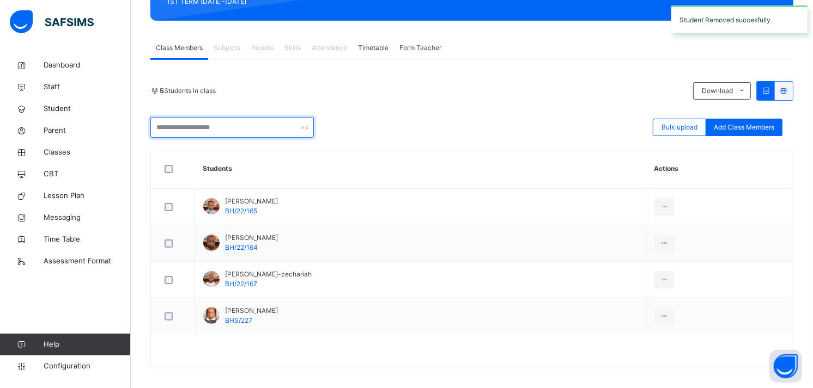
scroll to position [174, 0]
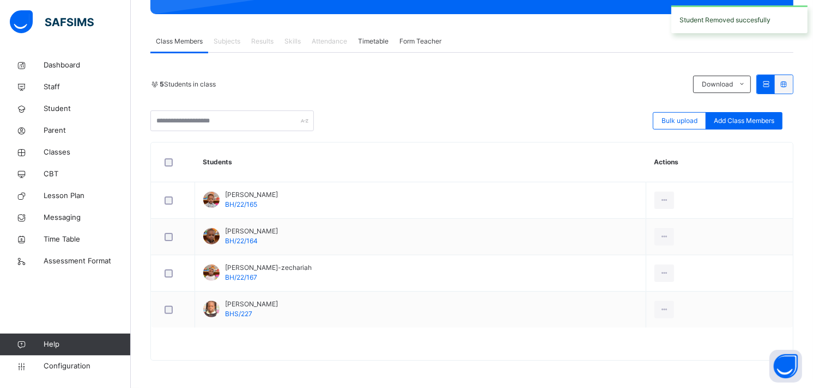
click at [401, 159] on th "Students" at bounding box center [420, 163] width 451 height 40
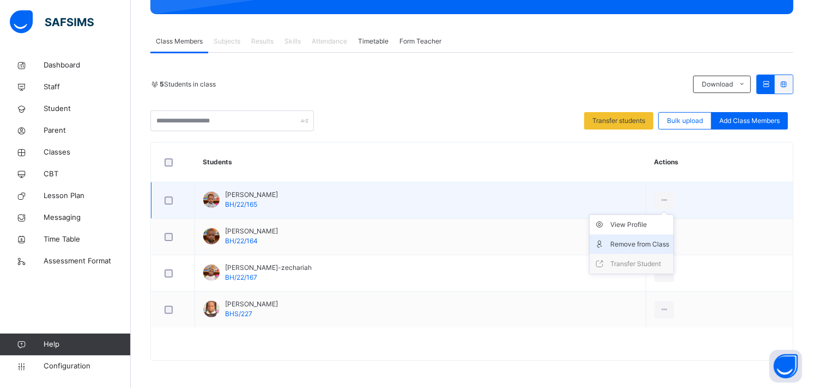
click at [664, 242] on div "Remove from Class" at bounding box center [639, 244] width 59 height 11
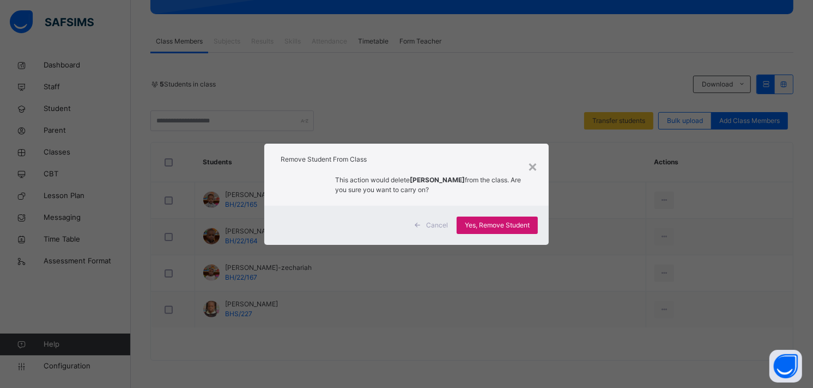
click at [506, 218] on div "Yes, Remove Student" at bounding box center [497, 225] width 81 height 17
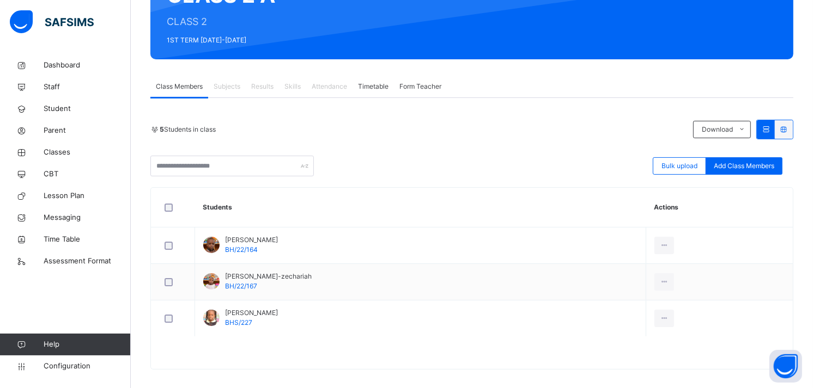
scroll to position [138, 0]
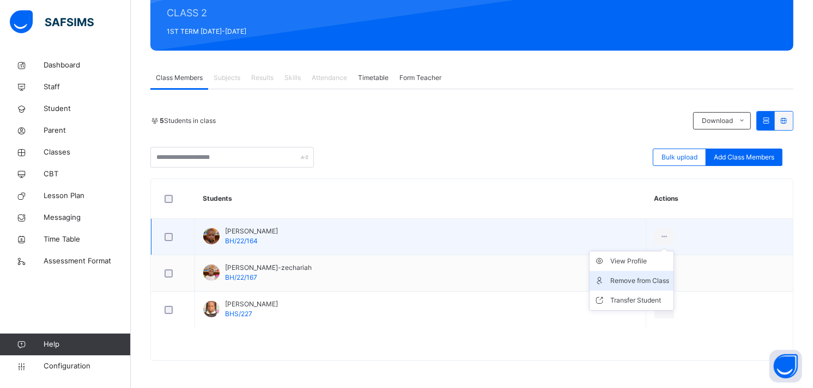
click at [651, 289] on li "Remove from Class" at bounding box center [631, 281] width 84 height 20
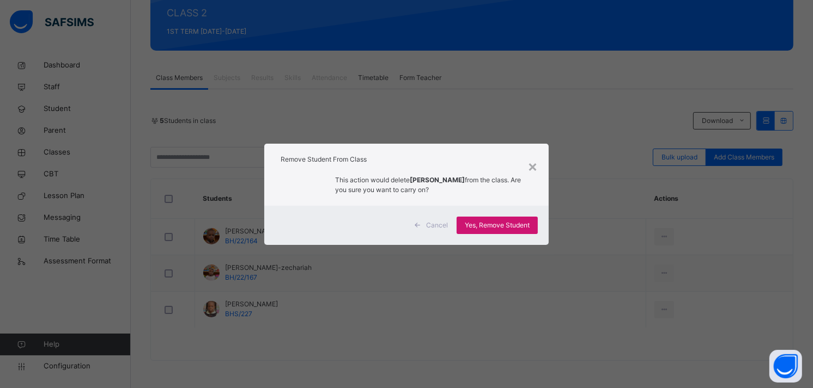
click at [516, 218] on div "Yes, Remove Student" at bounding box center [497, 225] width 81 height 17
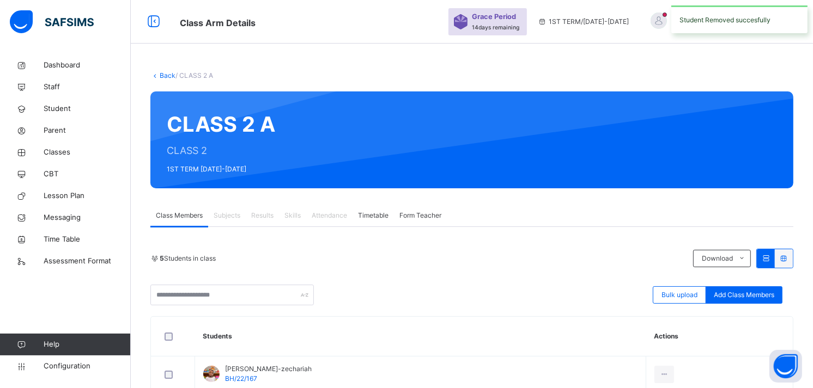
scroll to position [101, 0]
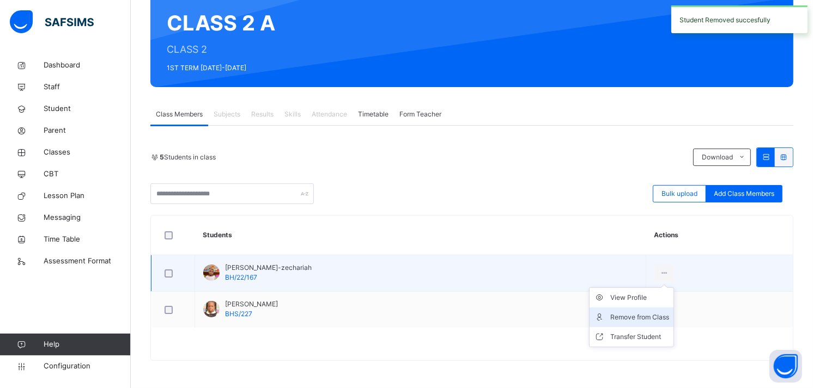
click at [661, 314] on div "Remove from Class" at bounding box center [639, 317] width 59 height 11
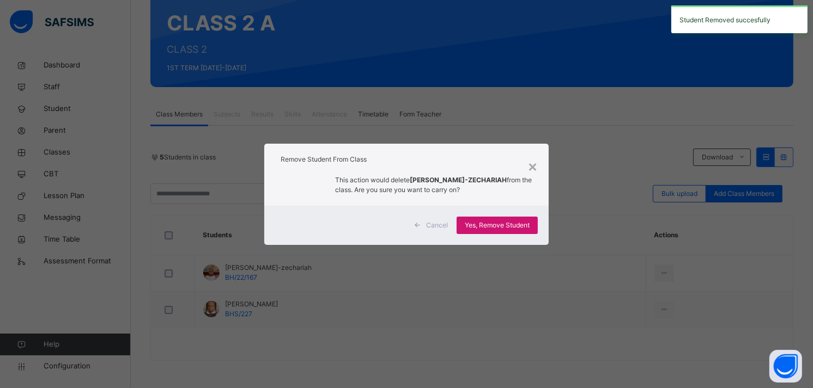
click at [522, 217] on div "Yes, Remove Student" at bounding box center [497, 225] width 81 height 17
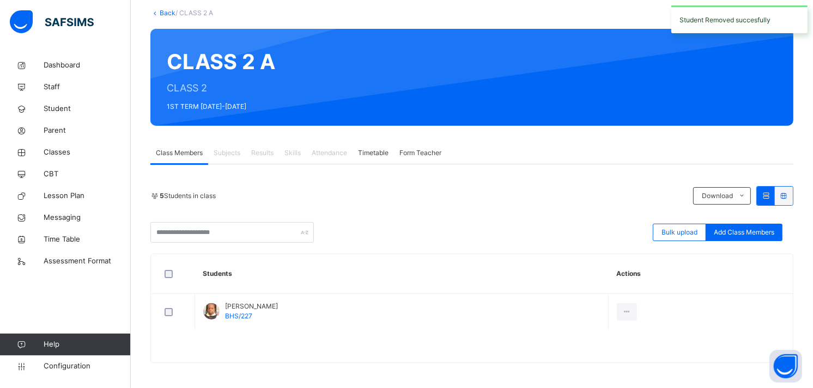
scroll to position [64, 0]
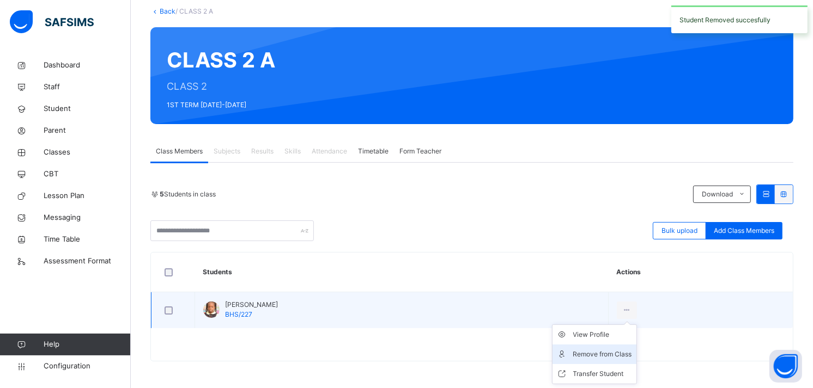
click at [606, 354] on div "Remove from Class" at bounding box center [602, 354] width 59 height 11
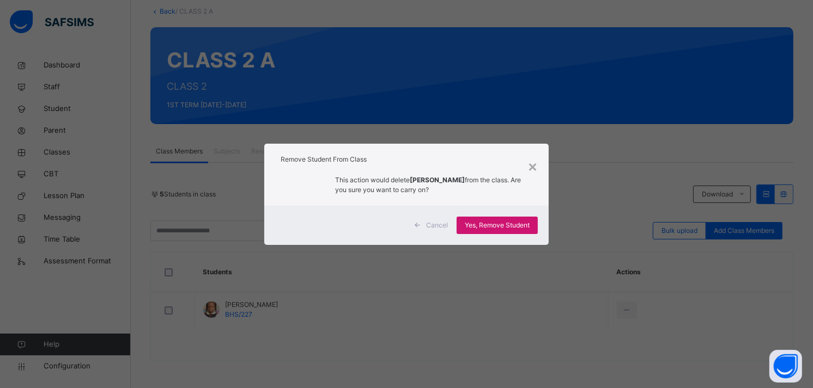
click at [516, 221] on span "Yes, Remove Student" at bounding box center [497, 226] width 65 height 10
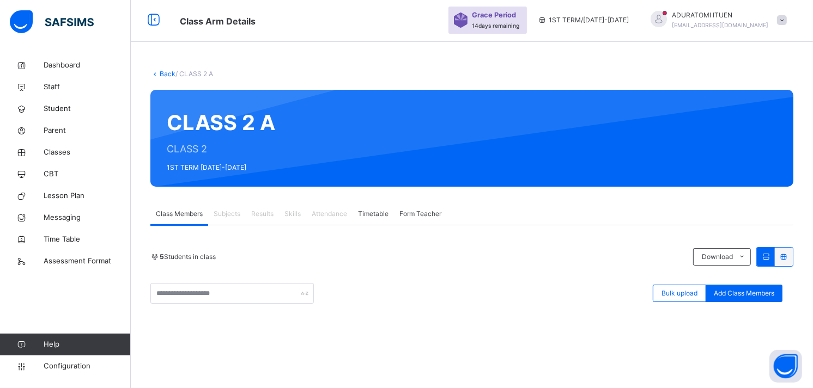
scroll to position [0, 0]
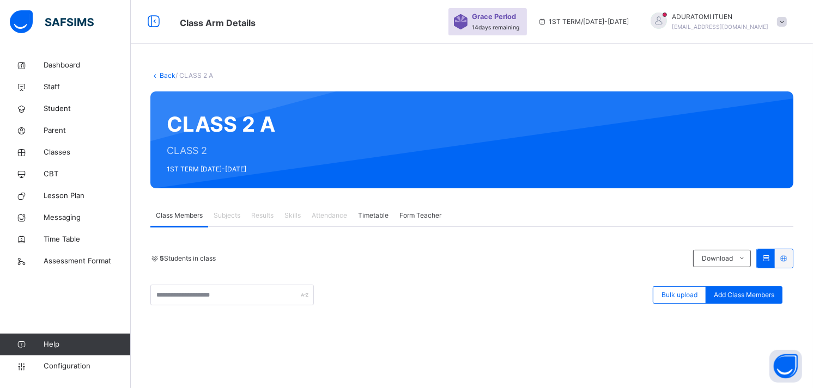
click at [504, 27] on span "14 days remaining" at bounding box center [495, 27] width 47 height 7
click at [787, 21] on span at bounding box center [782, 22] width 10 height 10
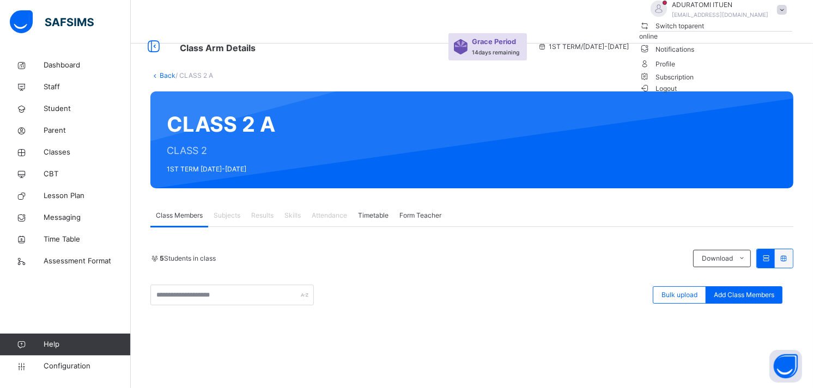
click at [756, 82] on li "Subscription" at bounding box center [716, 76] width 153 height 11
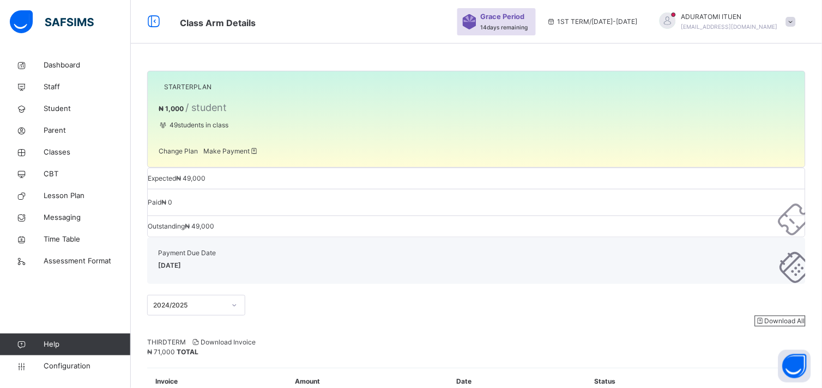
click at [794, 23] on span at bounding box center [791, 22] width 10 height 10
click at [51, 86] on span "Staff" at bounding box center [87, 87] width 87 height 11
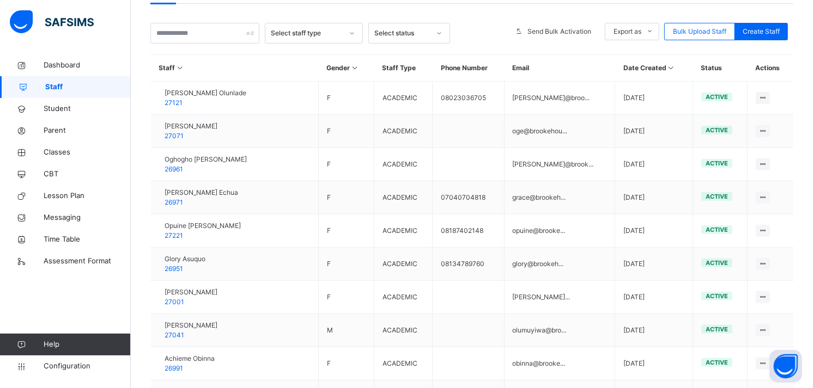
scroll to position [219, 0]
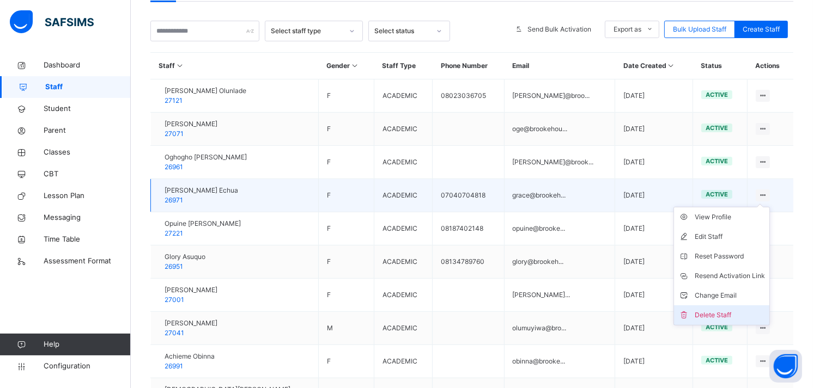
click at [731, 312] on div "Delete Staff" at bounding box center [730, 315] width 70 height 11
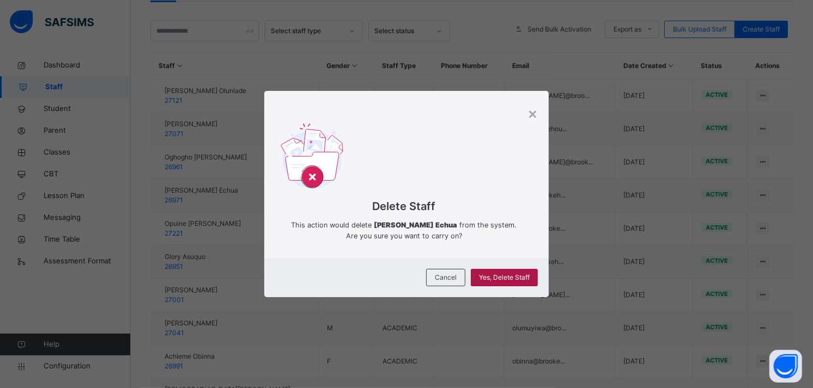
click at [515, 284] on div "Yes, Delete Staff" at bounding box center [504, 277] width 67 height 17
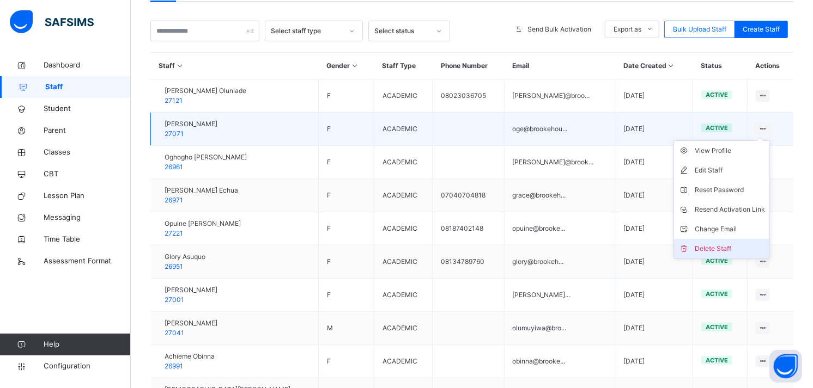
click at [721, 246] on div "Delete Staff" at bounding box center [730, 249] width 70 height 11
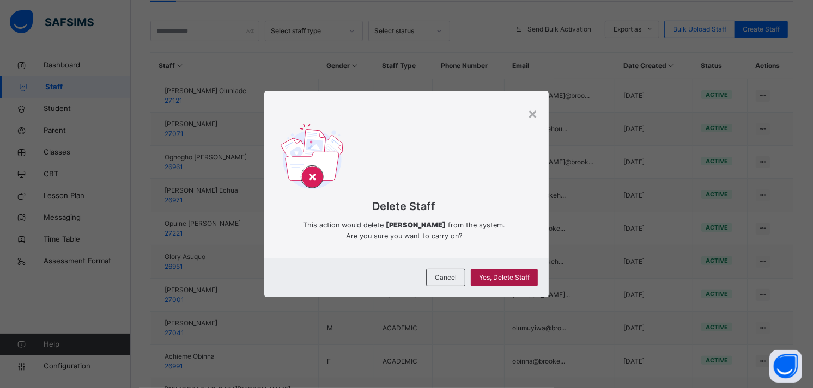
click at [504, 277] on span "Yes, Delete Staff" at bounding box center [504, 278] width 51 height 10
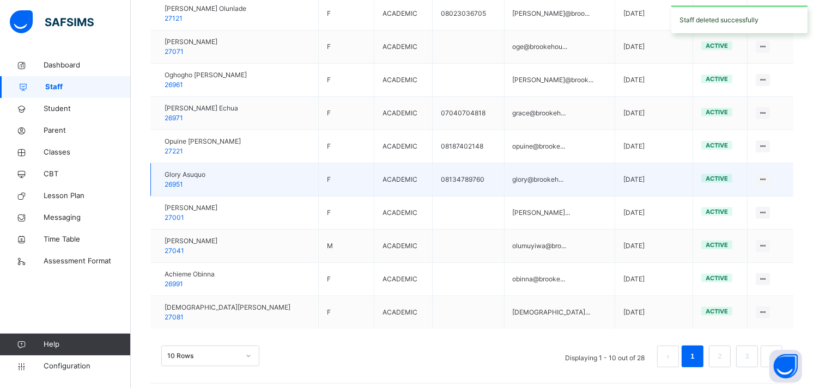
scroll to position [302, 0]
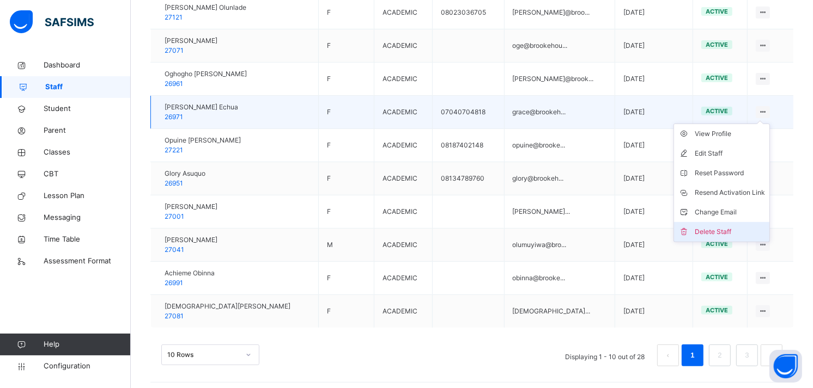
click at [722, 222] on li "Delete Staff" at bounding box center [721, 232] width 95 height 20
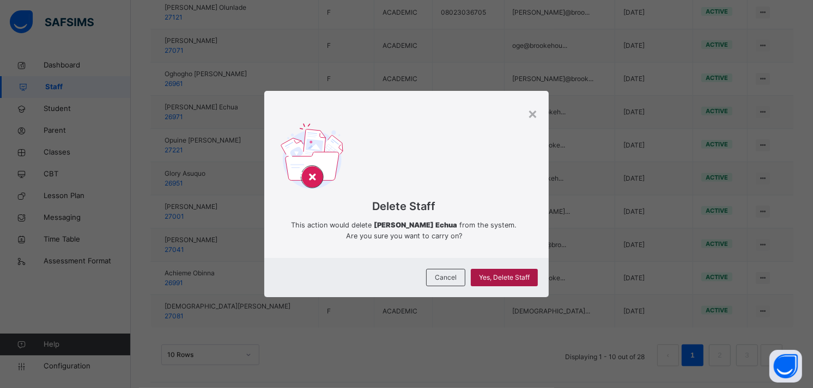
click at [495, 276] on span "Yes, Delete Staff" at bounding box center [504, 278] width 51 height 10
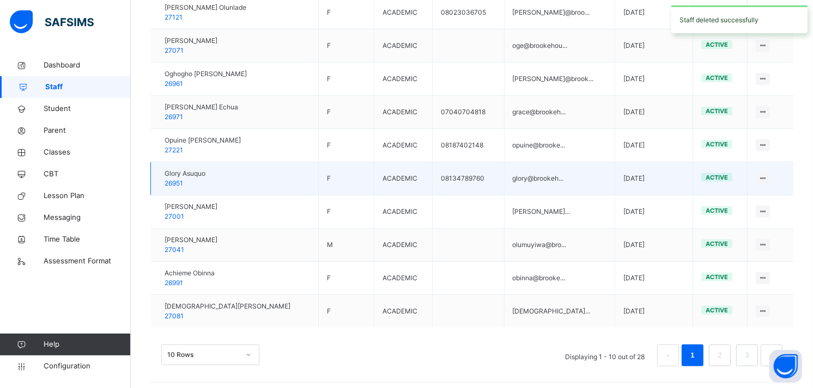
click at [467, 162] on td "08134789760" at bounding box center [468, 178] width 71 height 33
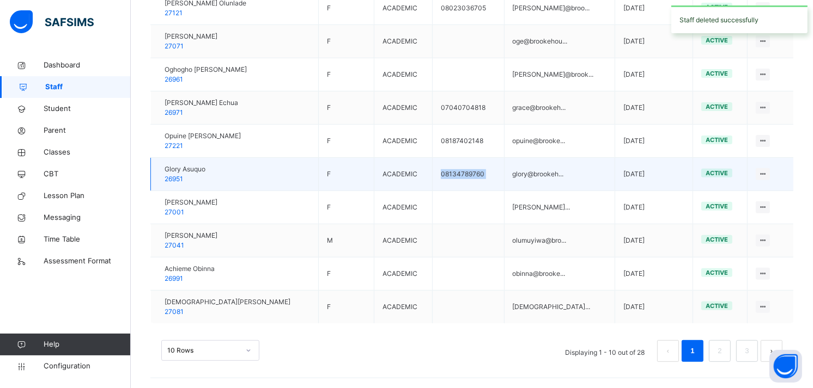
scroll to position [308, 0]
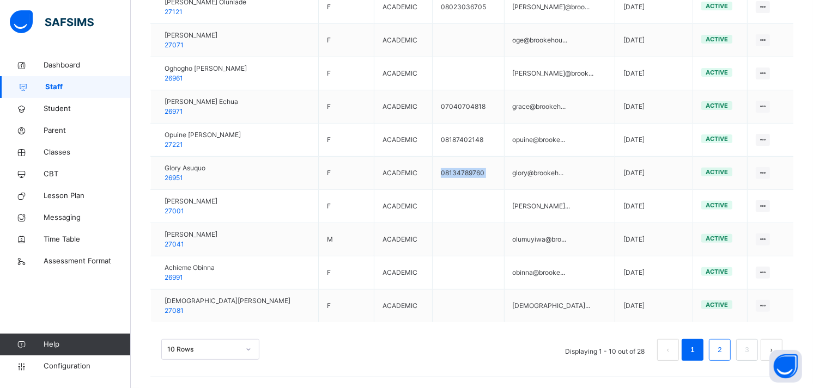
click at [725, 354] on link "2" at bounding box center [719, 350] width 10 height 14
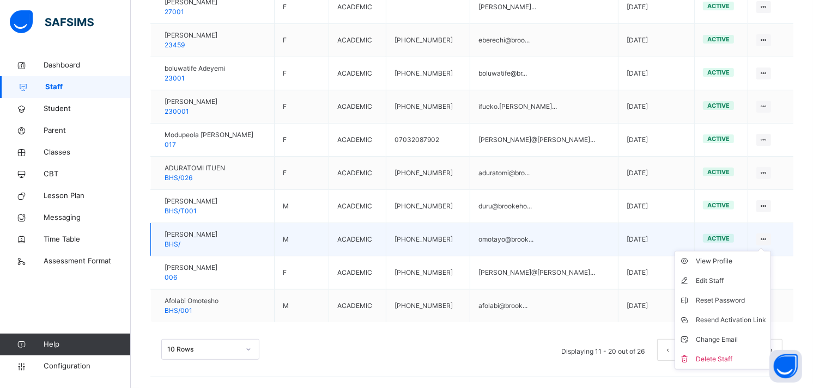
click at [771, 237] on div at bounding box center [763, 240] width 15 height 12
click at [720, 361] on div "Delete Staff" at bounding box center [731, 359] width 70 height 11
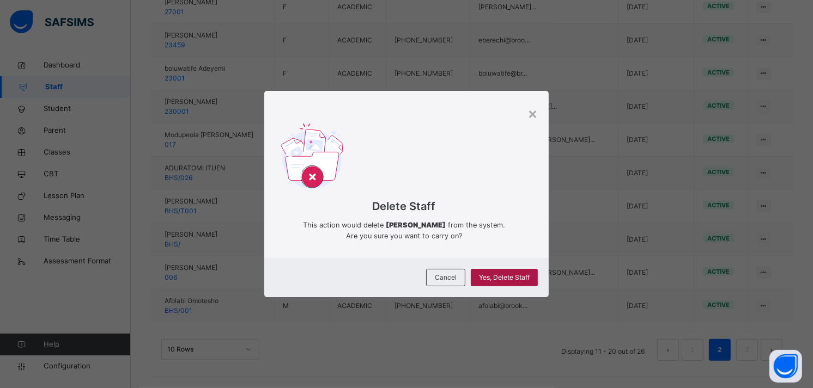
click at [516, 283] on div "Yes, Delete Staff" at bounding box center [504, 277] width 67 height 17
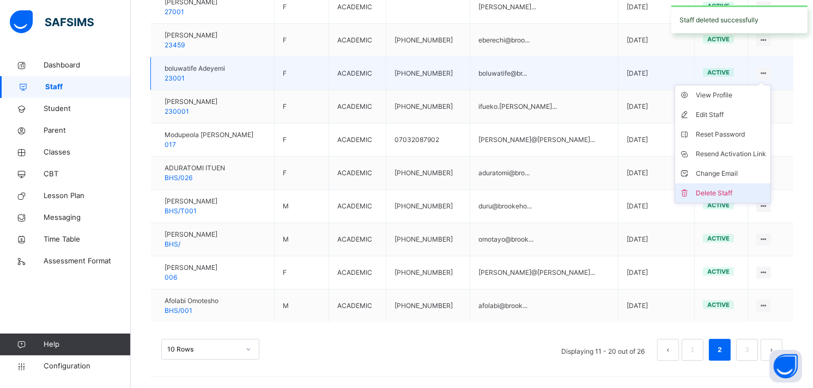
click at [720, 192] on div "Delete Staff" at bounding box center [731, 193] width 70 height 11
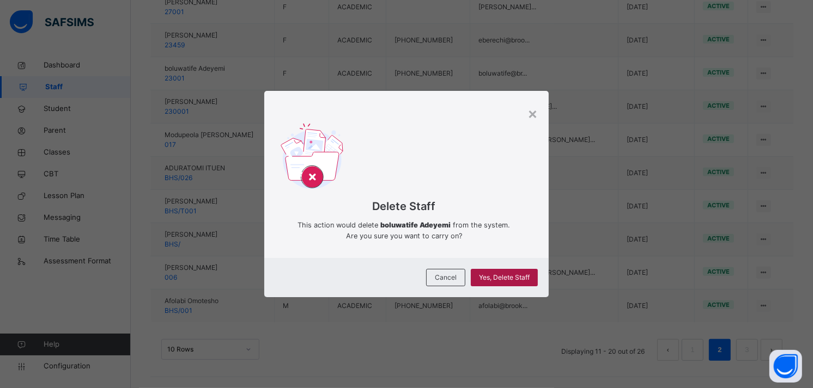
click at [494, 275] on span "Yes, Delete Staff" at bounding box center [504, 278] width 51 height 10
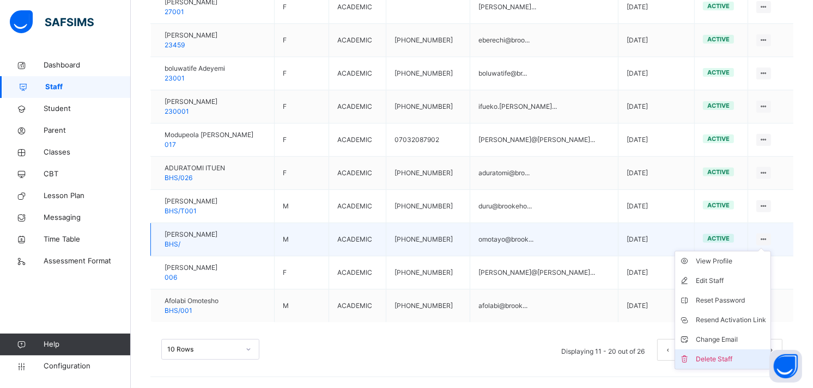
click at [704, 360] on div "Delete Staff" at bounding box center [731, 359] width 70 height 11
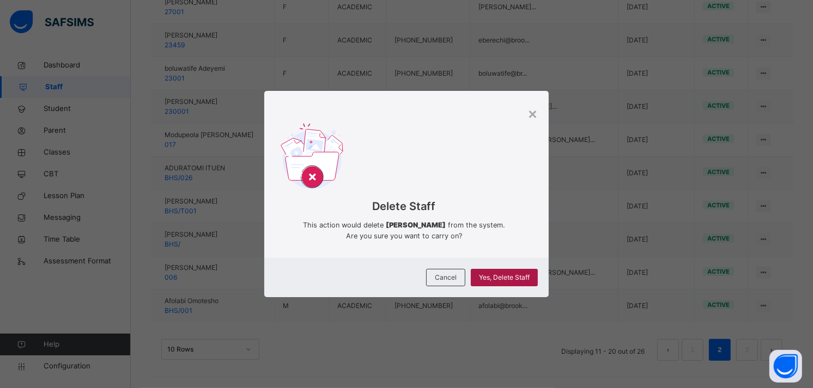
click at [536, 279] on div "Yes, Delete Staff" at bounding box center [504, 277] width 67 height 17
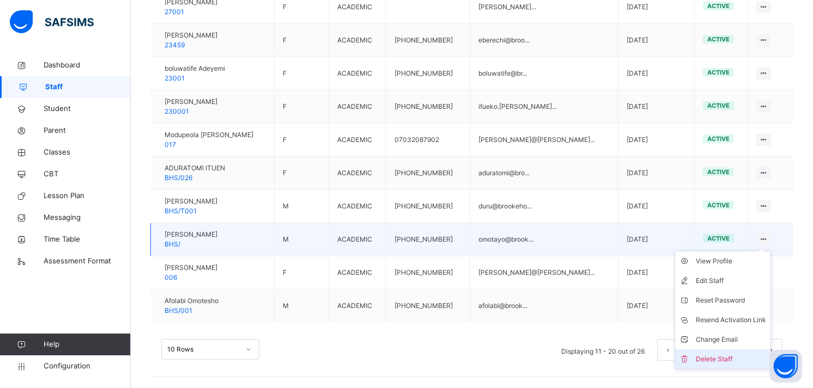
click at [727, 352] on li "Delete Staff" at bounding box center [722, 360] width 95 height 20
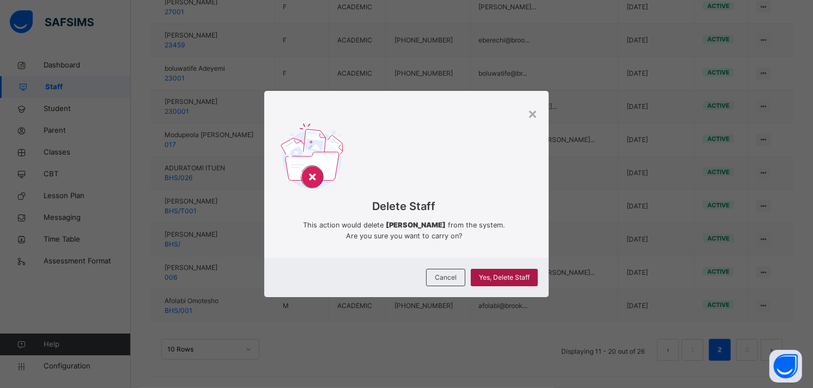
click at [497, 271] on div "Yes, Delete Staff" at bounding box center [504, 277] width 67 height 17
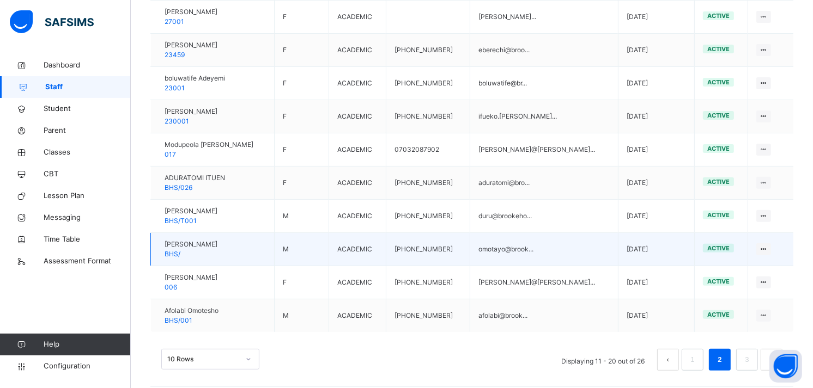
scroll to position [297, 0]
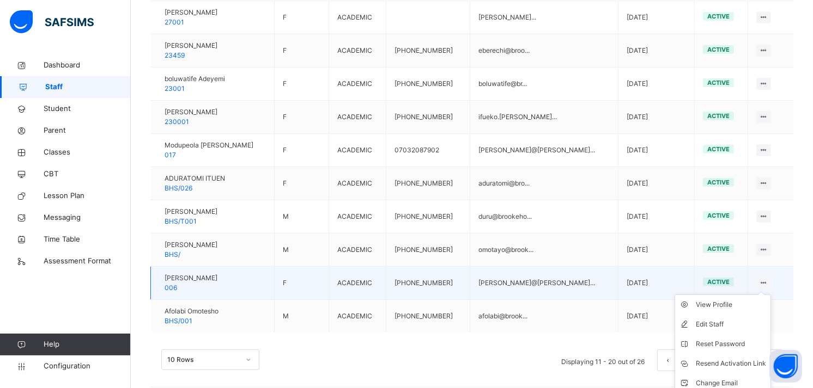
click at [767, 279] on icon at bounding box center [763, 283] width 9 height 8
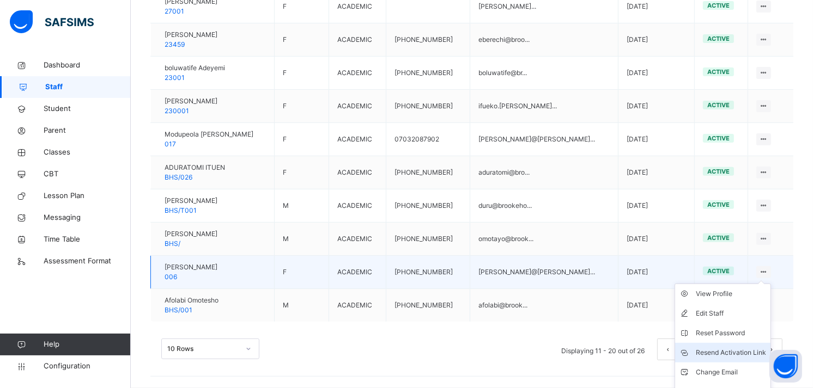
scroll to position [323, 0]
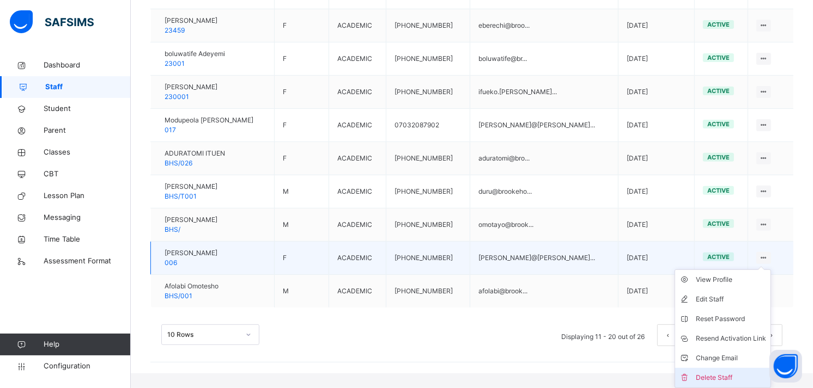
click at [703, 372] on li "Delete Staff" at bounding box center [722, 378] width 95 height 20
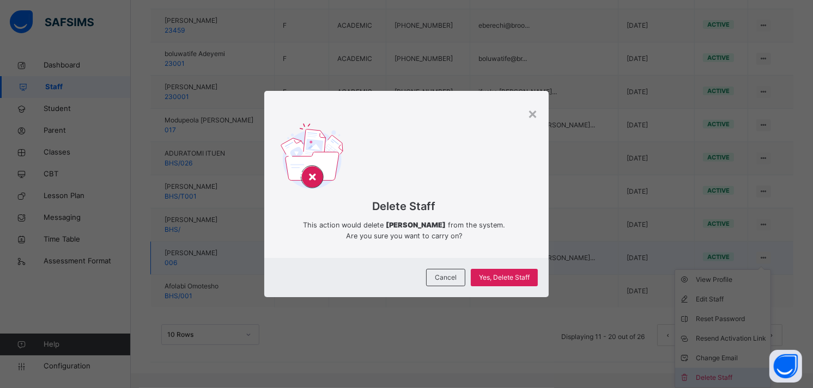
scroll to position [308, 0]
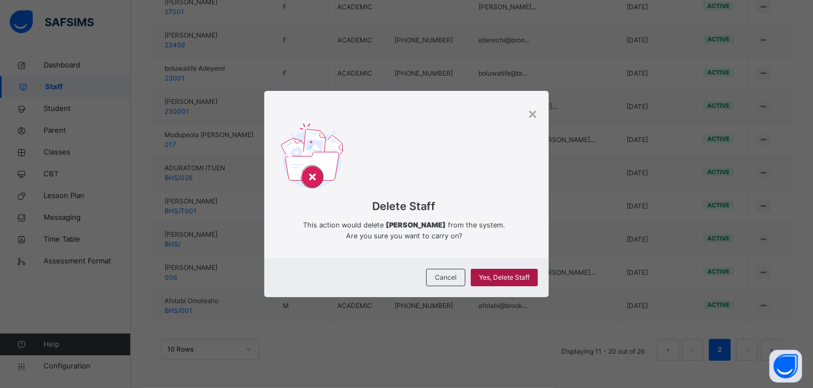
click at [514, 281] on span "Yes, Delete Staff" at bounding box center [504, 278] width 51 height 10
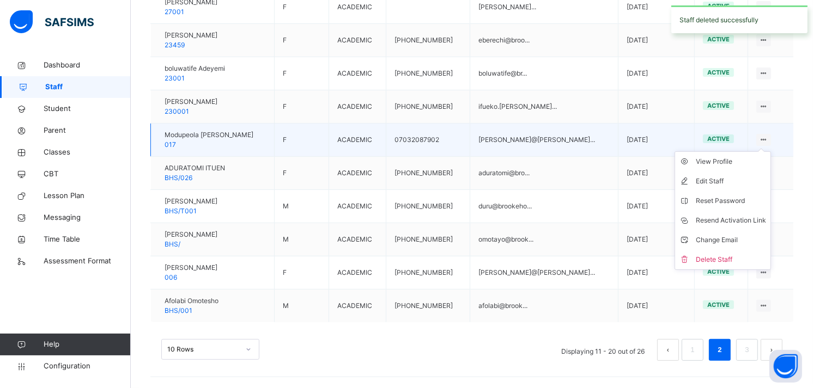
click at [767, 151] on ul "View Profile Edit Staff Reset Password Resend Activation Link Change Email Dele…" at bounding box center [722, 210] width 96 height 119
click at [715, 256] on div "Delete Staff" at bounding box center [731, 259] width 70 height 11
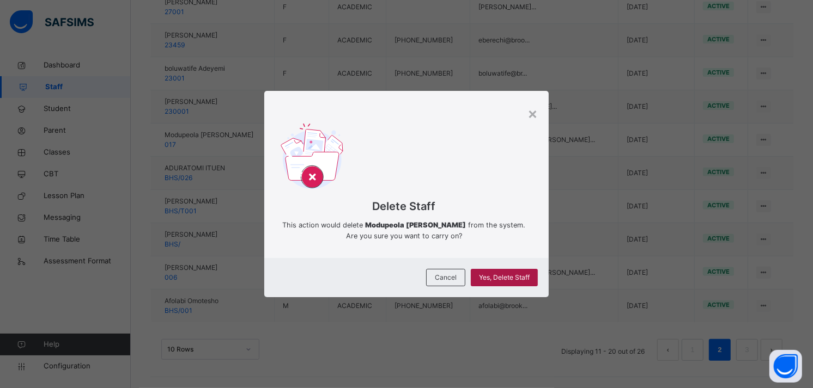
click at [508, 280] on span "Yes, Delete Staff" at bounding box center [504, 278] width 51 height 10
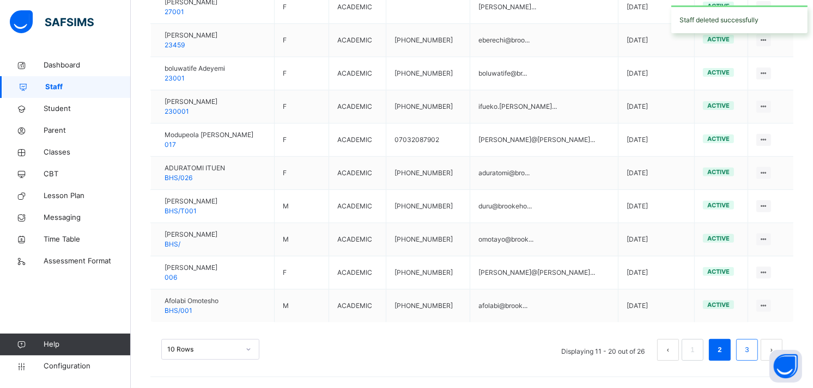
click at [752, 353] on link "3" at bounding box center [746, 350] width 10 height 14
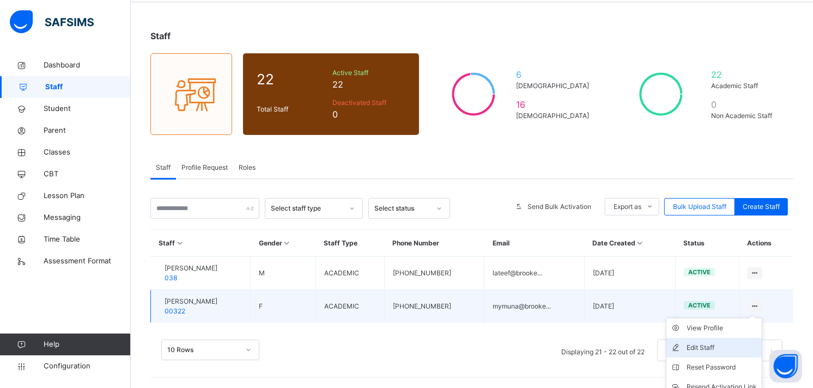
scroll to position [90, 0]
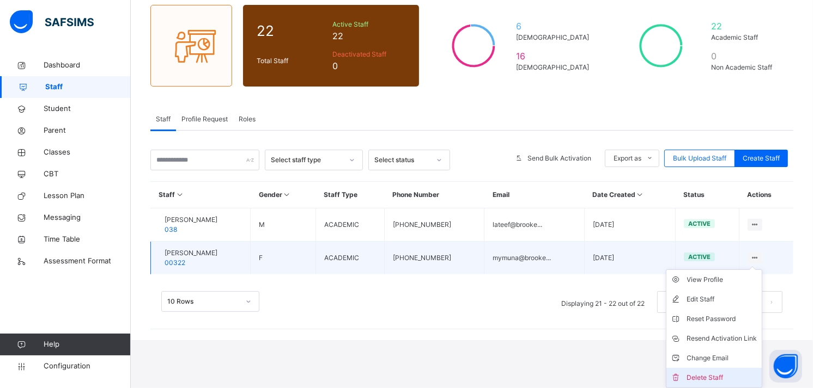
click at [725, 378] on div "Delete Staff" at bounding box center [722, 378] width 70 height 11
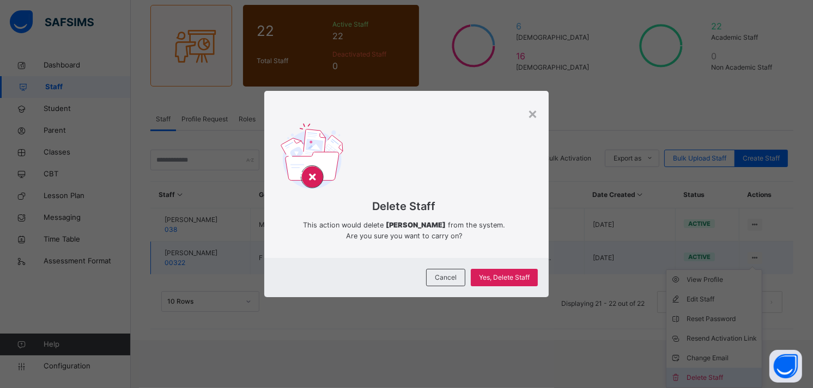
scroll to position [41, 0]
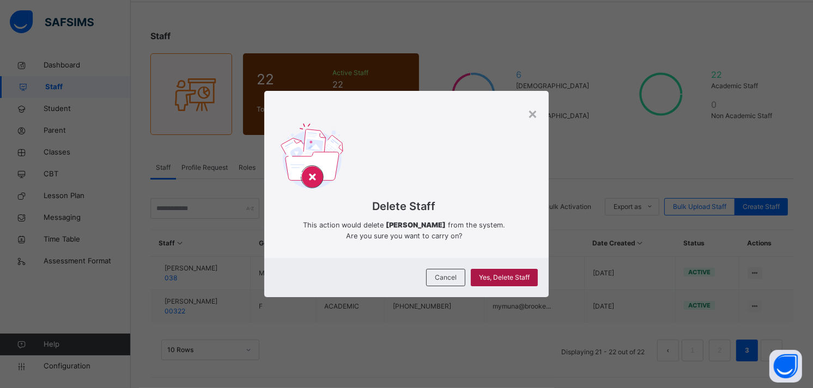
click at [527, 269] on div "Yes, Delete Staff" at bounding box center [504, 277] width 67 height 17
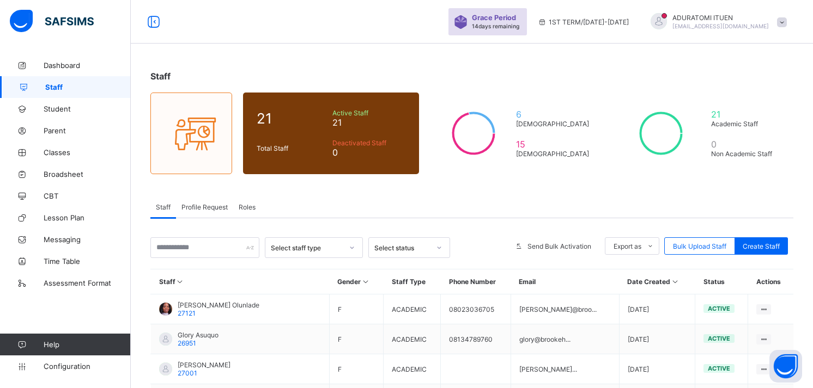
scroll to position [38, 0]
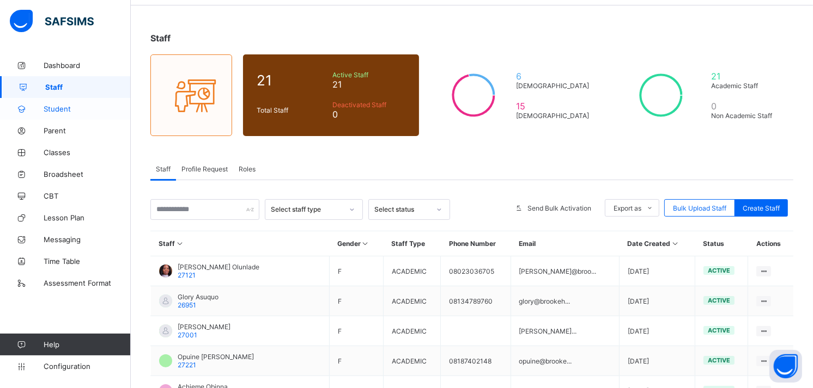
click at [77, 107] on span "Student" at bounding box center [87, 109] width 87 height 9
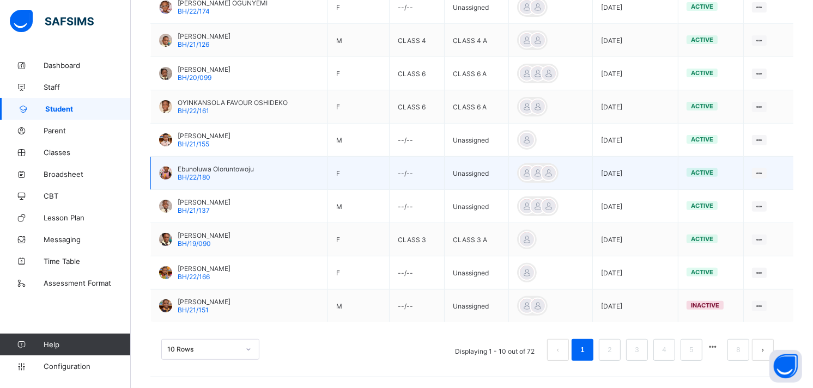
scroll to position [306, 0]
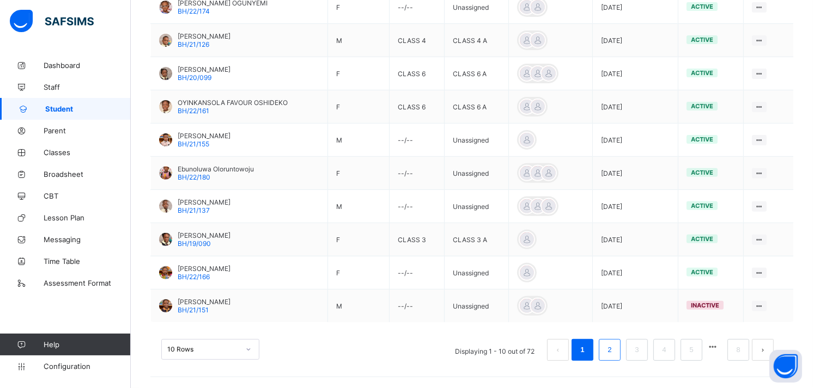
click at [615, 350] on link "2" at bounding box center [609, 350] width 10 height 14
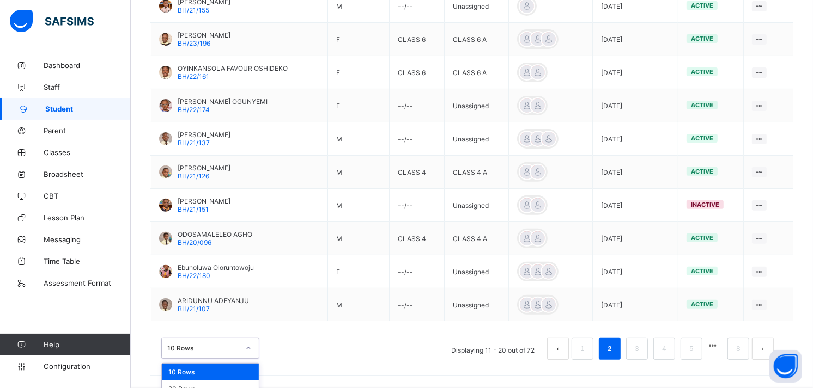
scroll to position [333, 0]
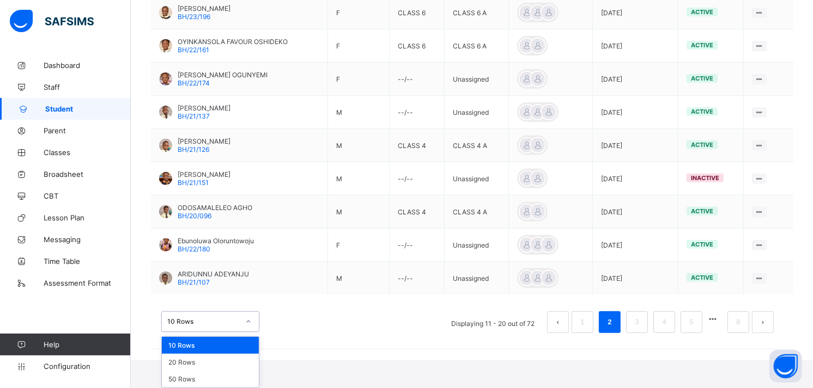
click at [250, 332] on div "option 10 Rows focused, 1 of 3. 3 results available. Use Up and Down to choose …" at bounding box center [210, 322] width 98 height 21
click at [202, 373] on div "50 Rows" at bounding box center [210, 379] width 97 height 17
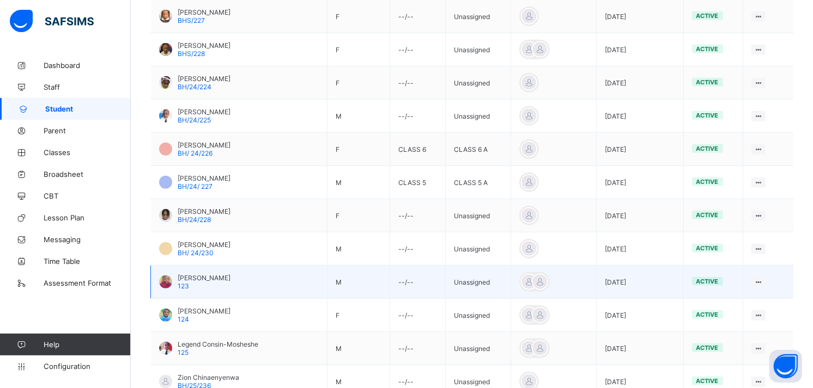
scroll to position [527, 0]
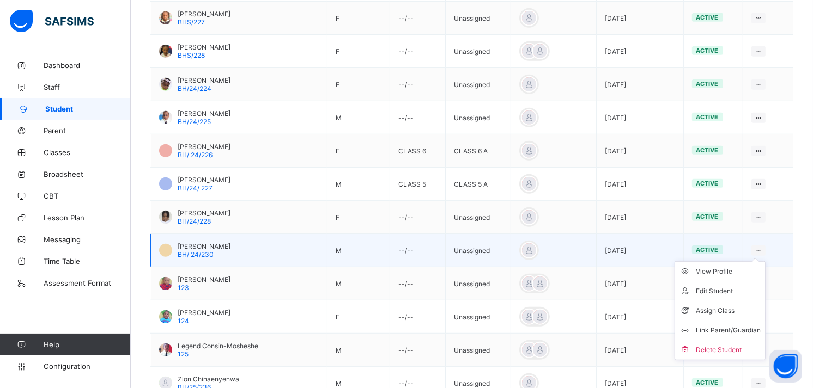
click at [763, 252] on icon at bounding box center [758, 251] width 9 height 8
click at [719, 251] on span "active" at bounding box center [707, 250] width 22 height 8
click at [732, 270] on div "View Profile" at bounding box center [728, 271] width 65 height 11
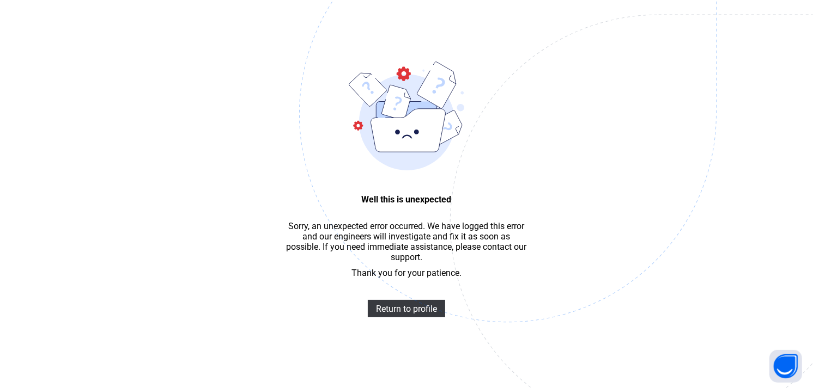
scroll to position [33, 0]
click at [391, 312] on span "Return to profile" at bounding box center [406, 309] width 61 height 10
click at [405, 309] on span "Return to profile" at bounding box center [406, 309] width 61 height 10
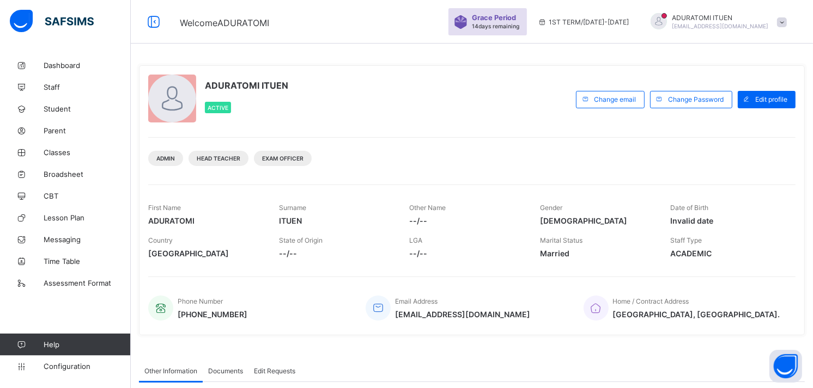
click at [225, 111] on div "Active" at bounding box center [218, 107] width 26 height 11
click at [57, 100] on link "Student" at bounding box center [65, 109] width 131 height 22
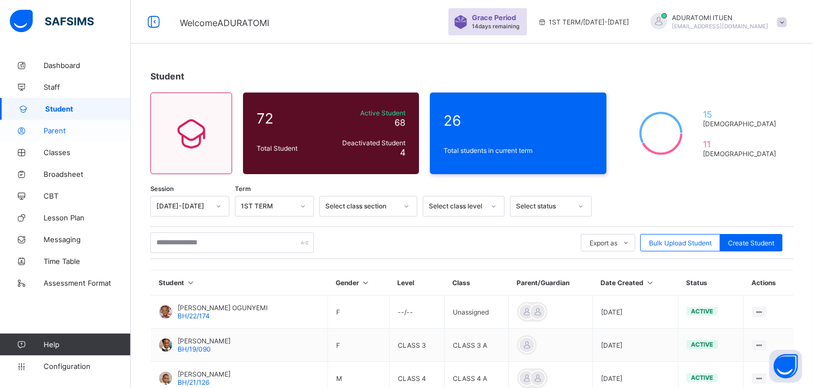
click at [58, 129] on span "Parent" at bounding box center [87, 130] width 87 height 9
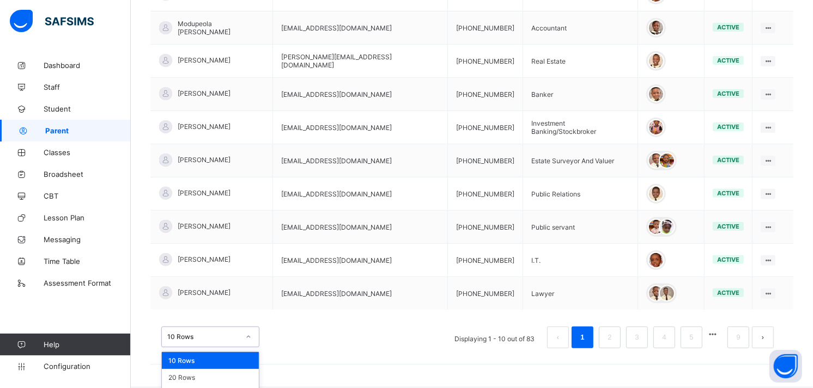
scroll to position [311, 0]
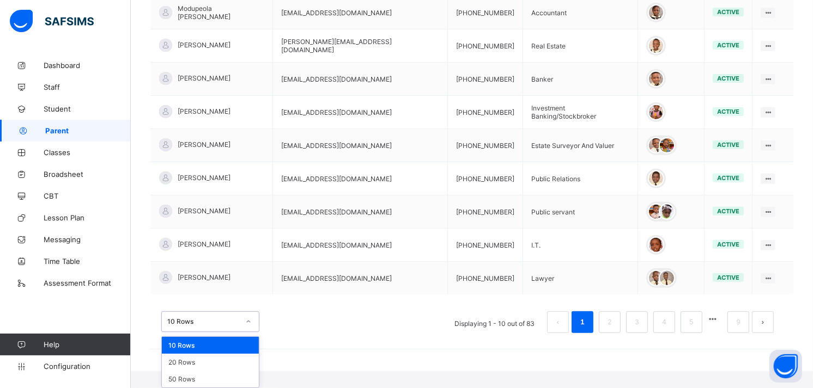
click at [246, 332] on div "option 10 Rows focused, 1 of 3. 3 results available. Use Up and Down to choose …" at bounding box center [210, 322] width 98 height 21
click at [216, 376] on div "50 Rows" at bounding box center [210, 379] width 97 height 17
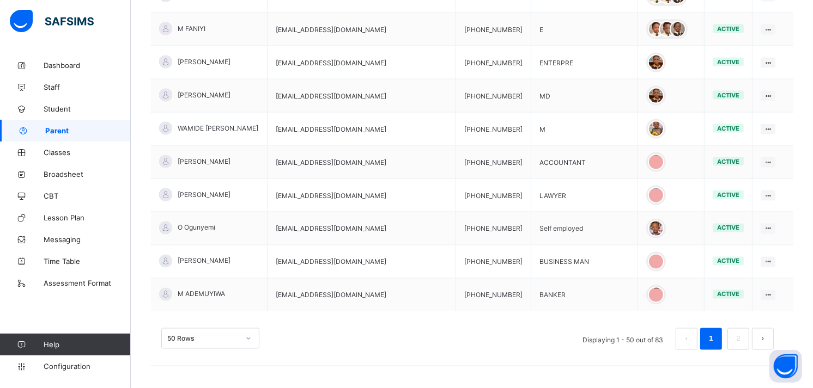
scroll to position [1632, 0]
click at [743, 345] on link "2" at bounding box center [738, 339] width 10 height 14
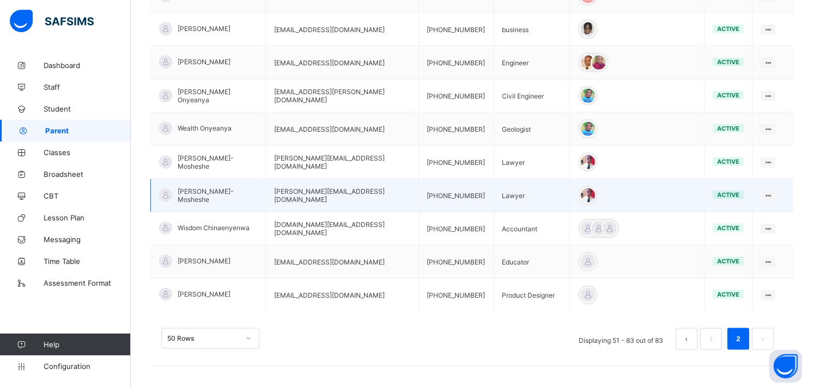
scroll to position [1063, 0]
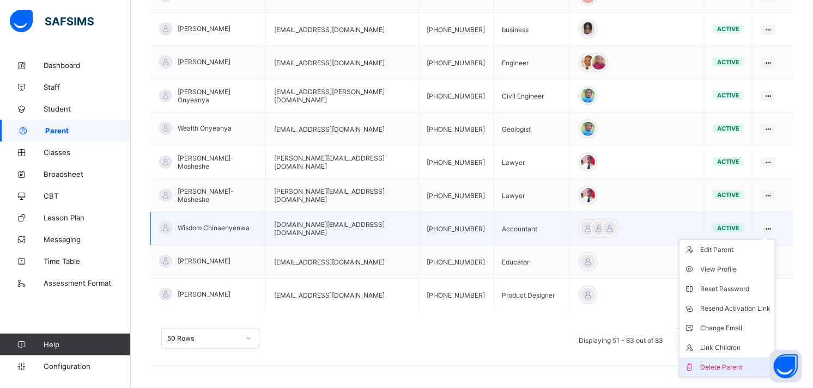
click at [739, 361] on li "Delete Parent" at bounding box center [726, 368] width 95 height 20
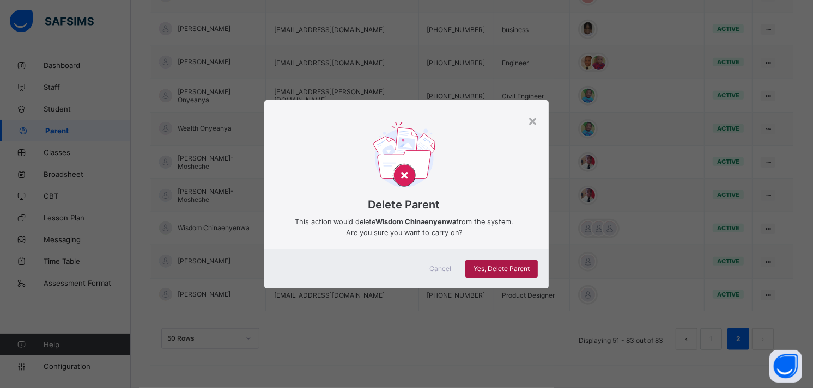
click at [526, 265] on span "Yes, Delete Parent" at bounding box center [501, 269] width 56 height 8
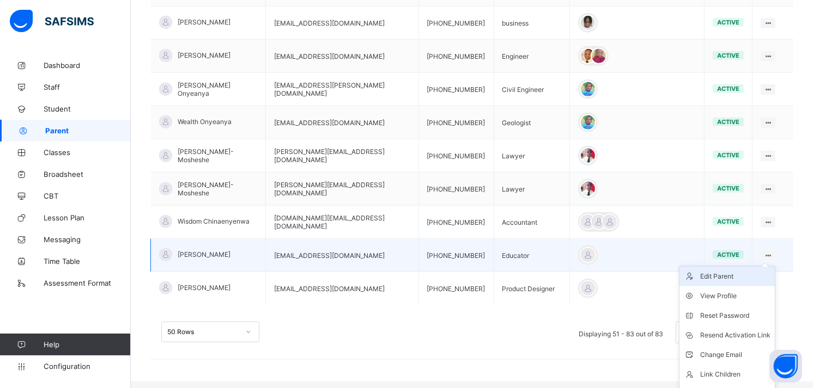
scroll to position [1086, 0]
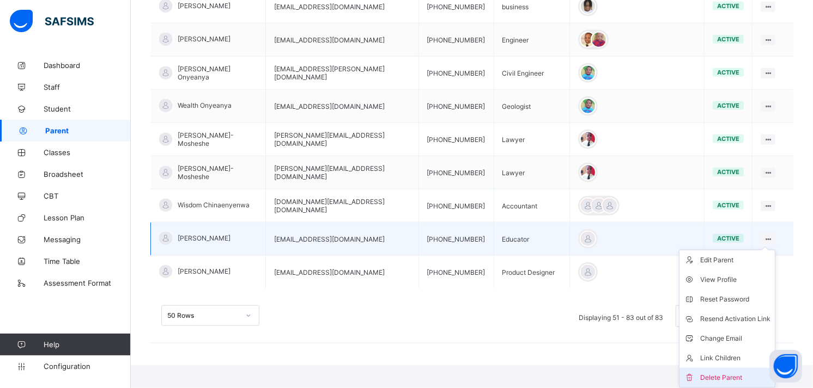
click at [742, 374] on div "Delete Parent" at bounding box center [735, 378] width 70 height 11
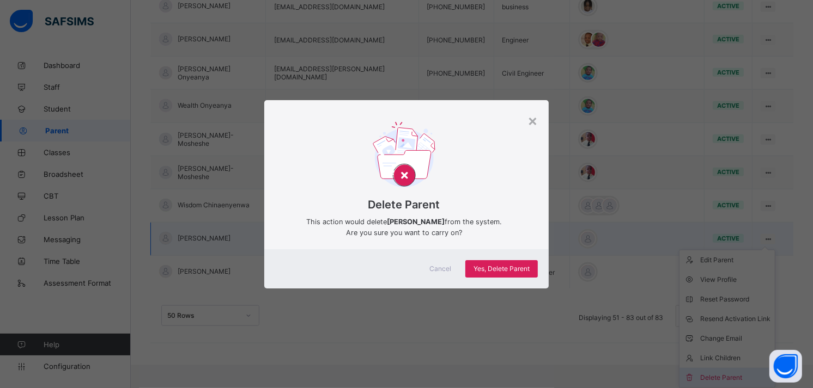
scroll to position [1063, 0]
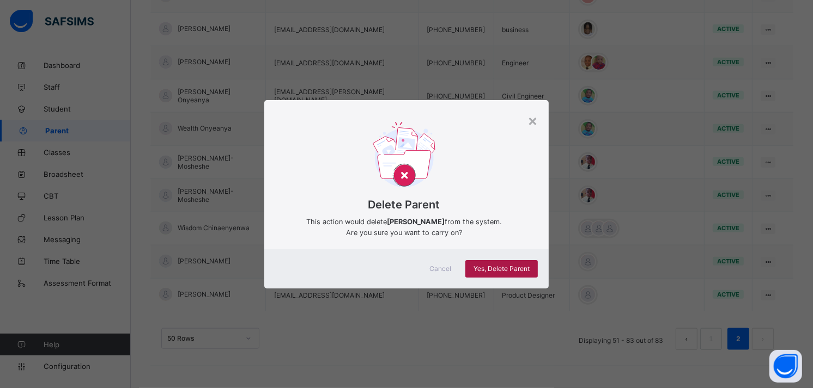
click at [523, 269] on span "Yes, Delete Parent" at bounding box center [501, 269] width 56 height 8
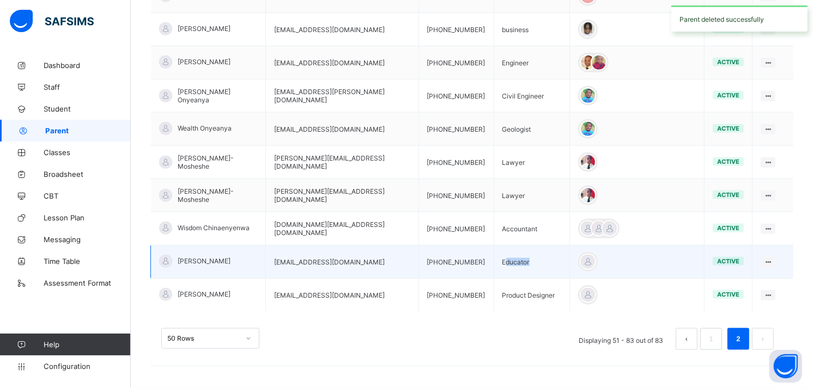
drag, startPoint x: 523, startPoint y: 269, endPoint x: 658, endPoint y: 260, distance: 135.4
click at [658, 260] on tr "David Osewa davidolawaleosewa@gmail.com +2348053891922 Educator active Edit Par…" at bounding box center [472, 262] width 643 height 33
click at [658, 269] on td at bounding box center [637, 262] width 135 height 33
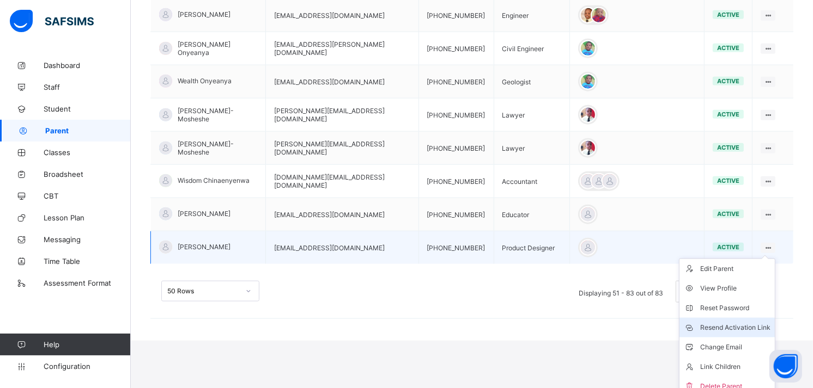
scroll to position [1119, 0]
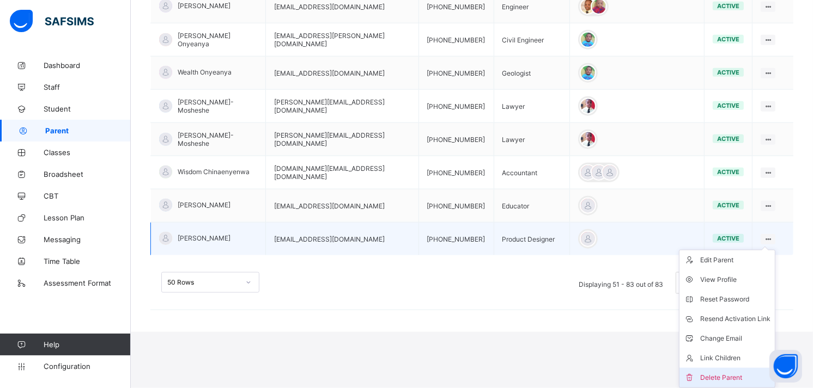
click at [747, 374] on div "Delete Parent" at bounding box center [735, 378] width 70 height 11
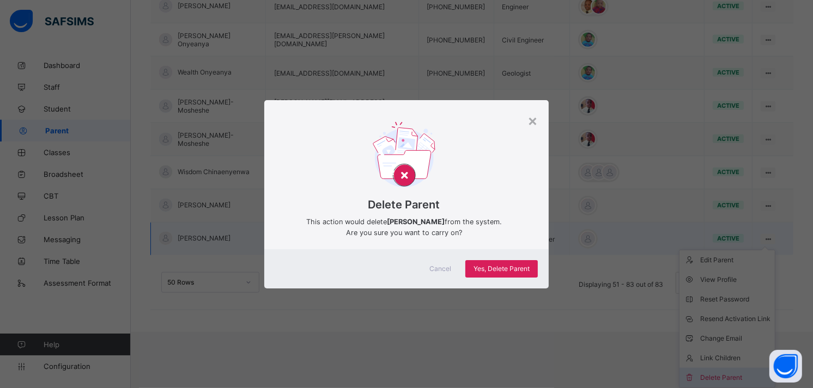
scroll to position [1063, 0]
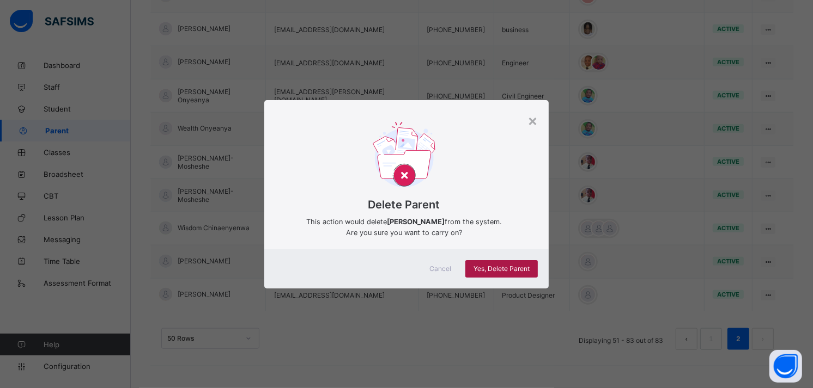
click at [505, 264] on div "Yes, Delete Parent" at bounding box center [501, 268] width 72 height 17
